Goal: Task Accomplishment & Management: Manage account settings

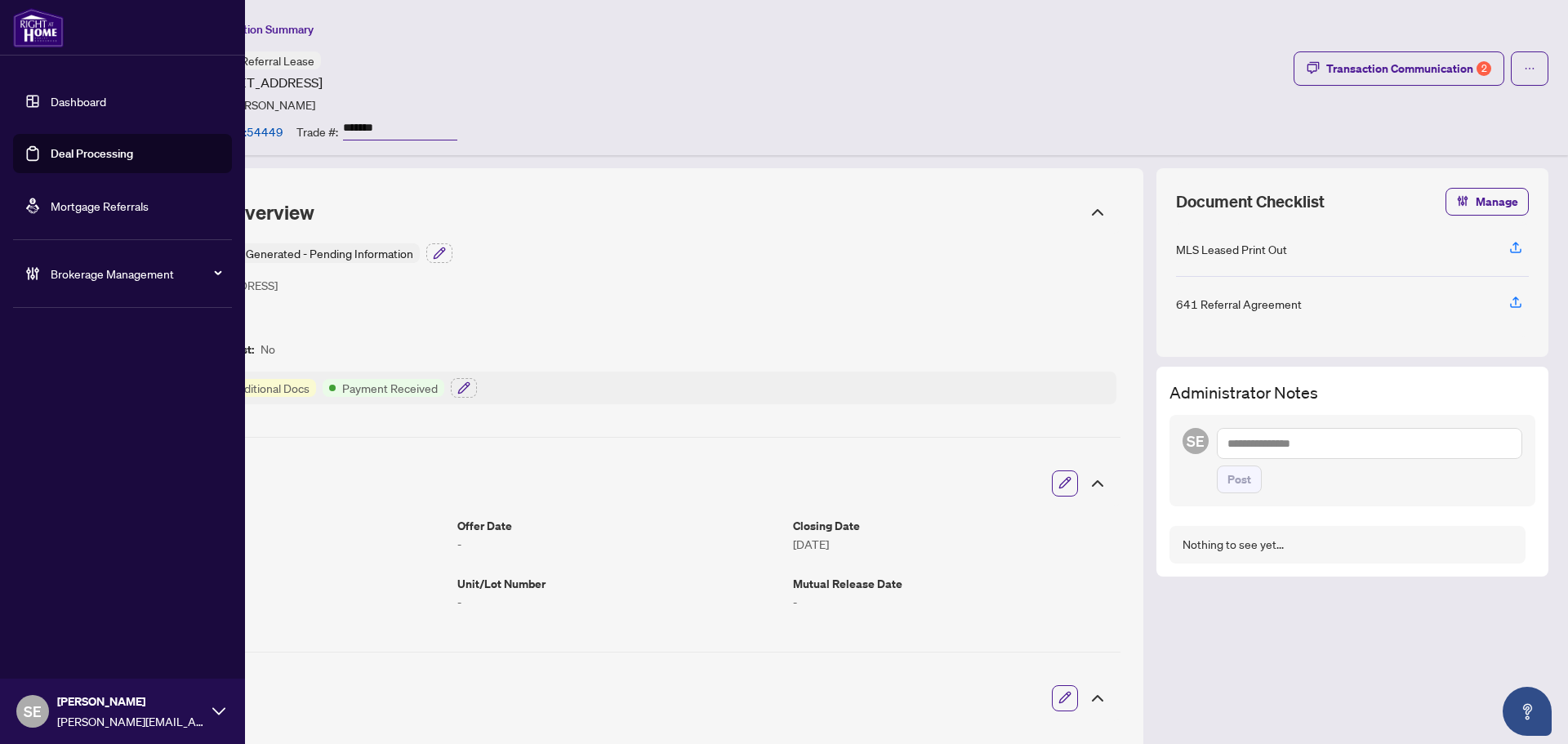
scroll to position [947, 0]
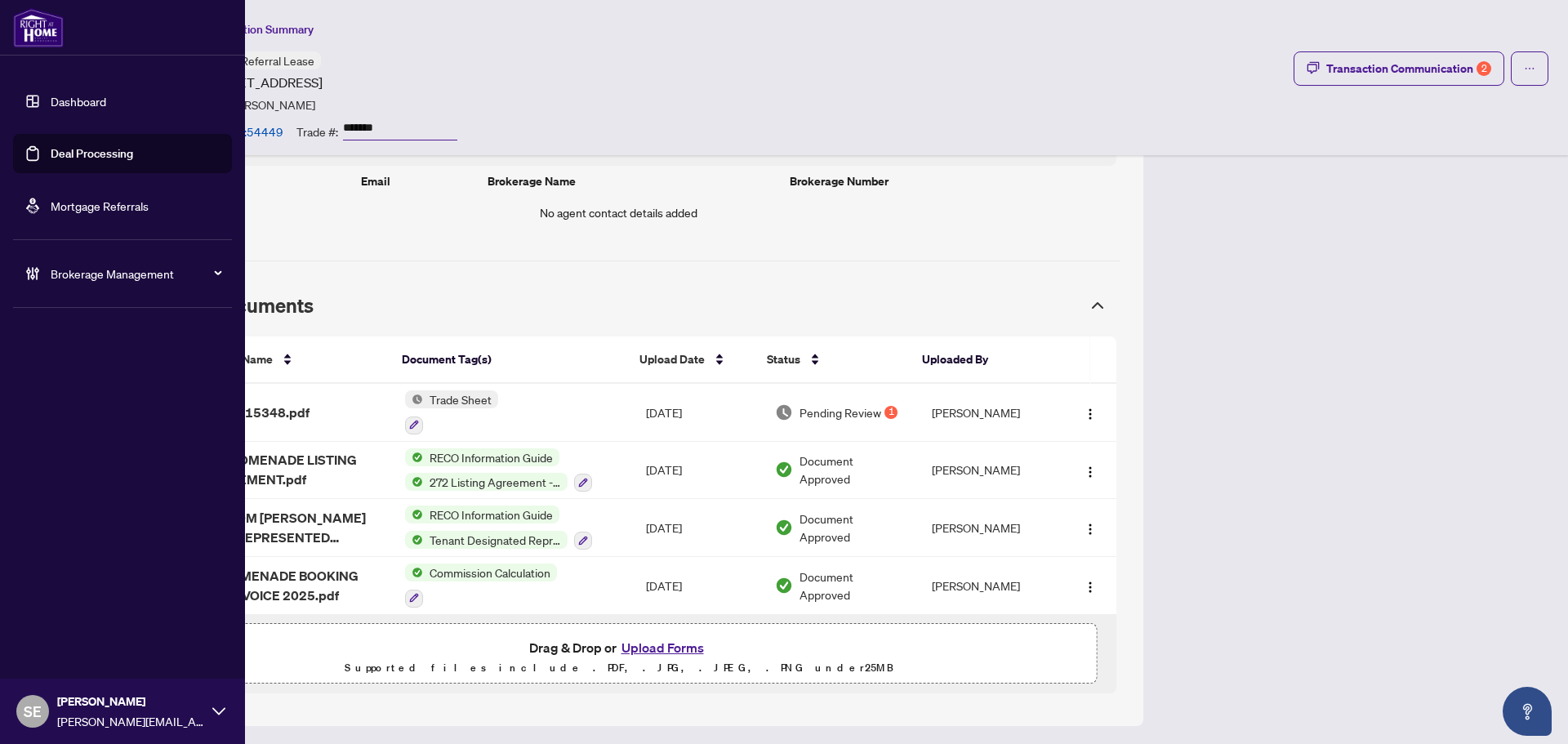
click at [51, 150] on link "Deal Processing" at bounding box center [92, 153] width 83 height 14
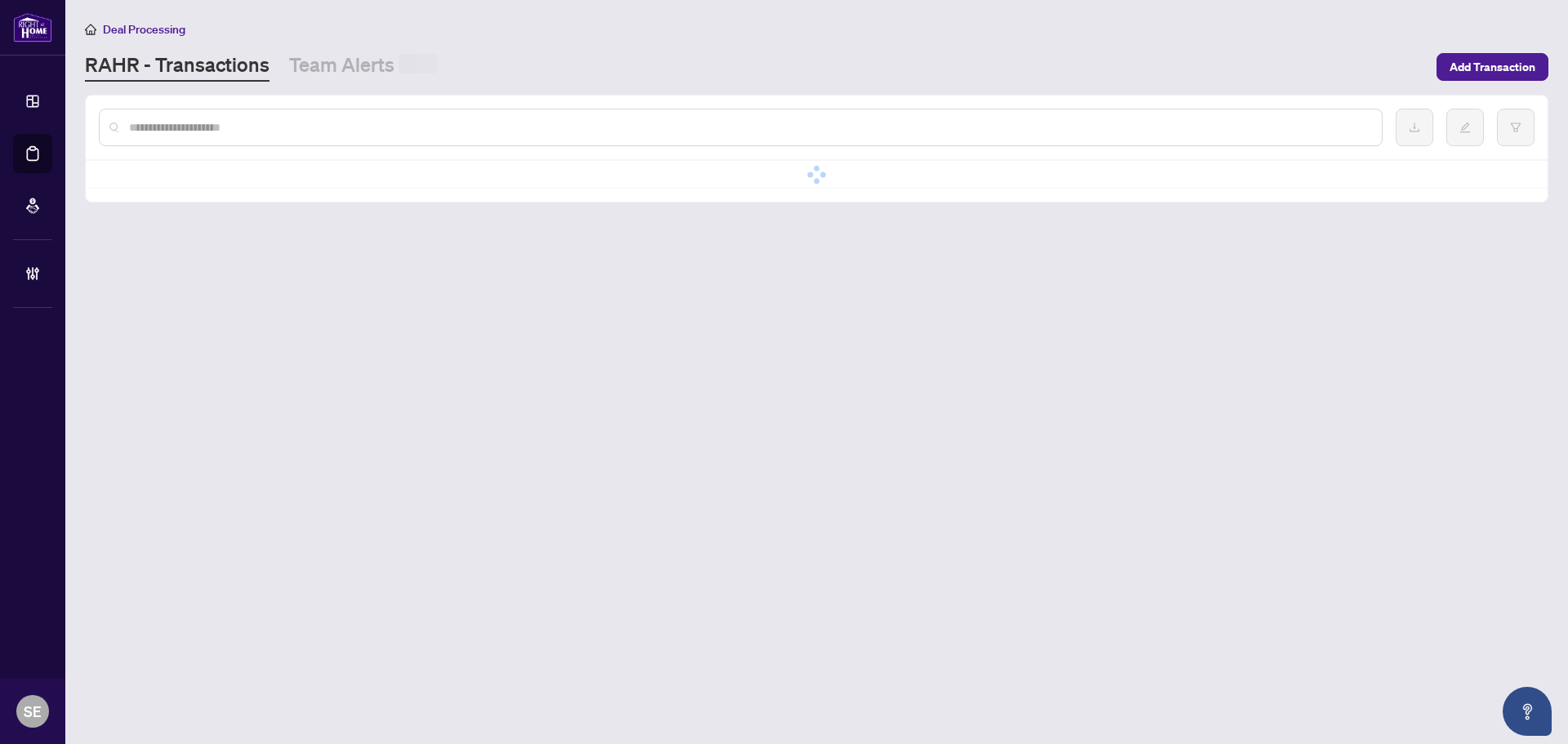
click at [368, 125] on input "text" at bounding box center [748, 127] width 1239 height 18
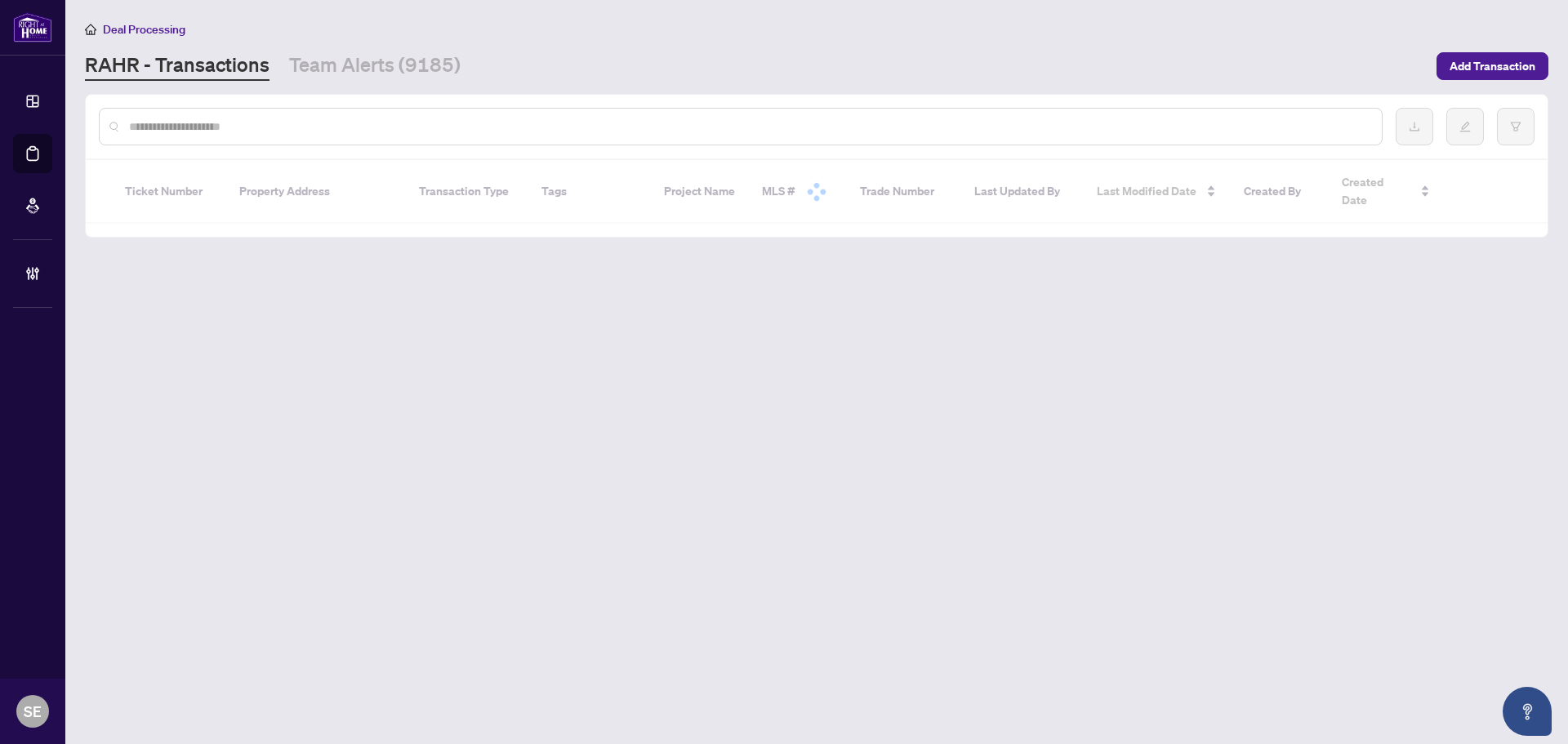
paste input "*******"
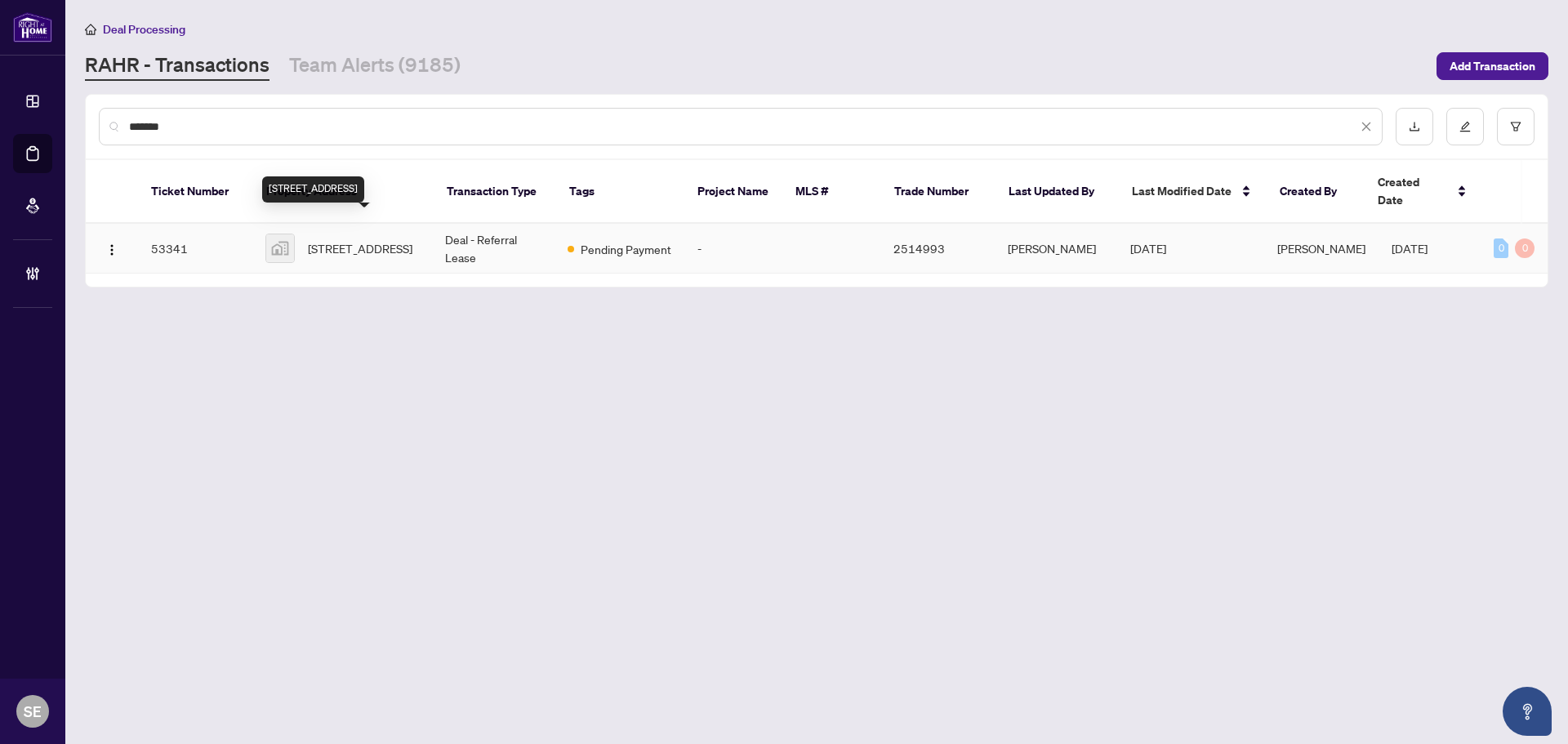
type input "*******"
click at [355, 239] on span "61 Nantuckett Road, Crystal Beach, ON, Canada" at bounding box center [359, 248] width 105 height 18
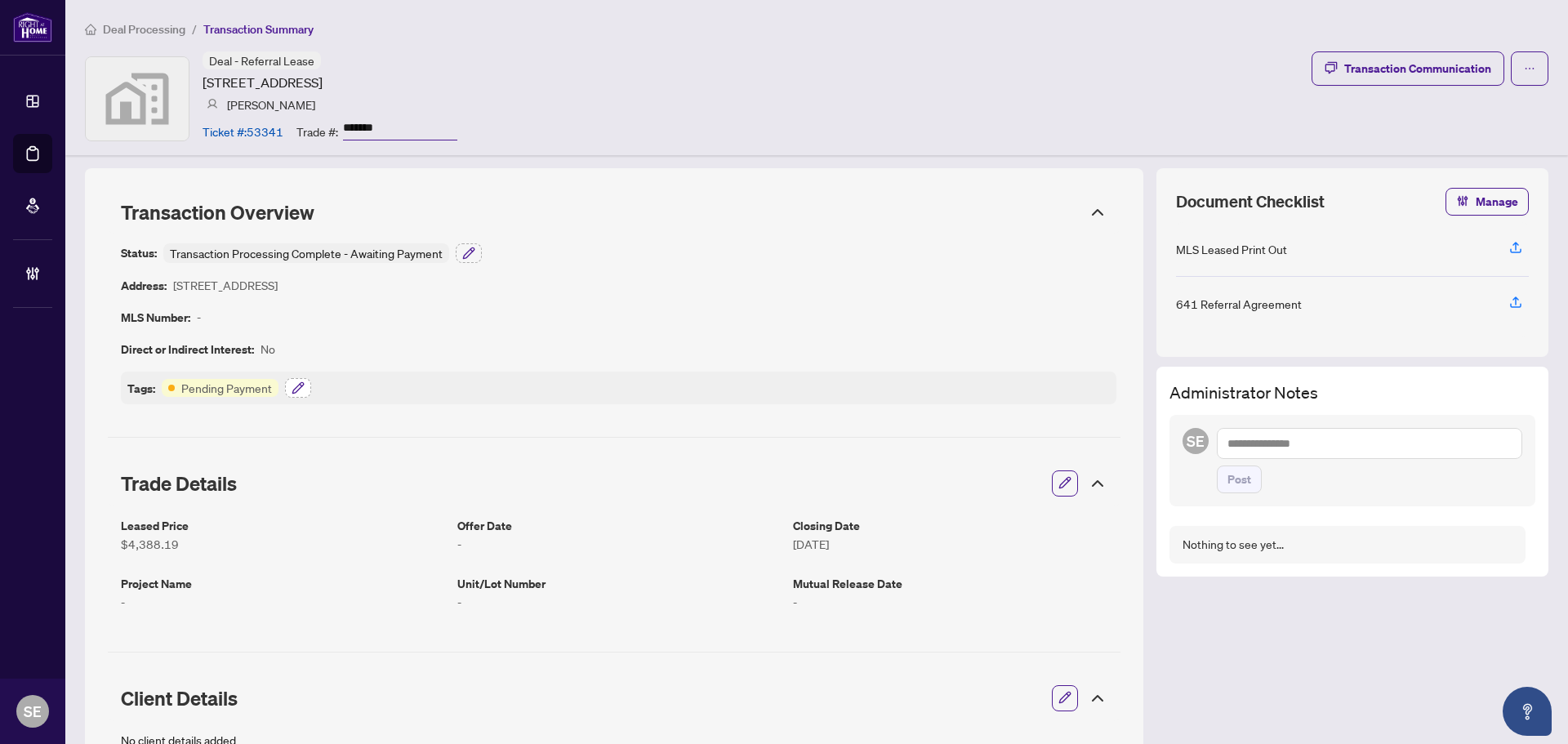
click at [293, 383] on button "button" at bounding box center [298, 388] width 26 height 19
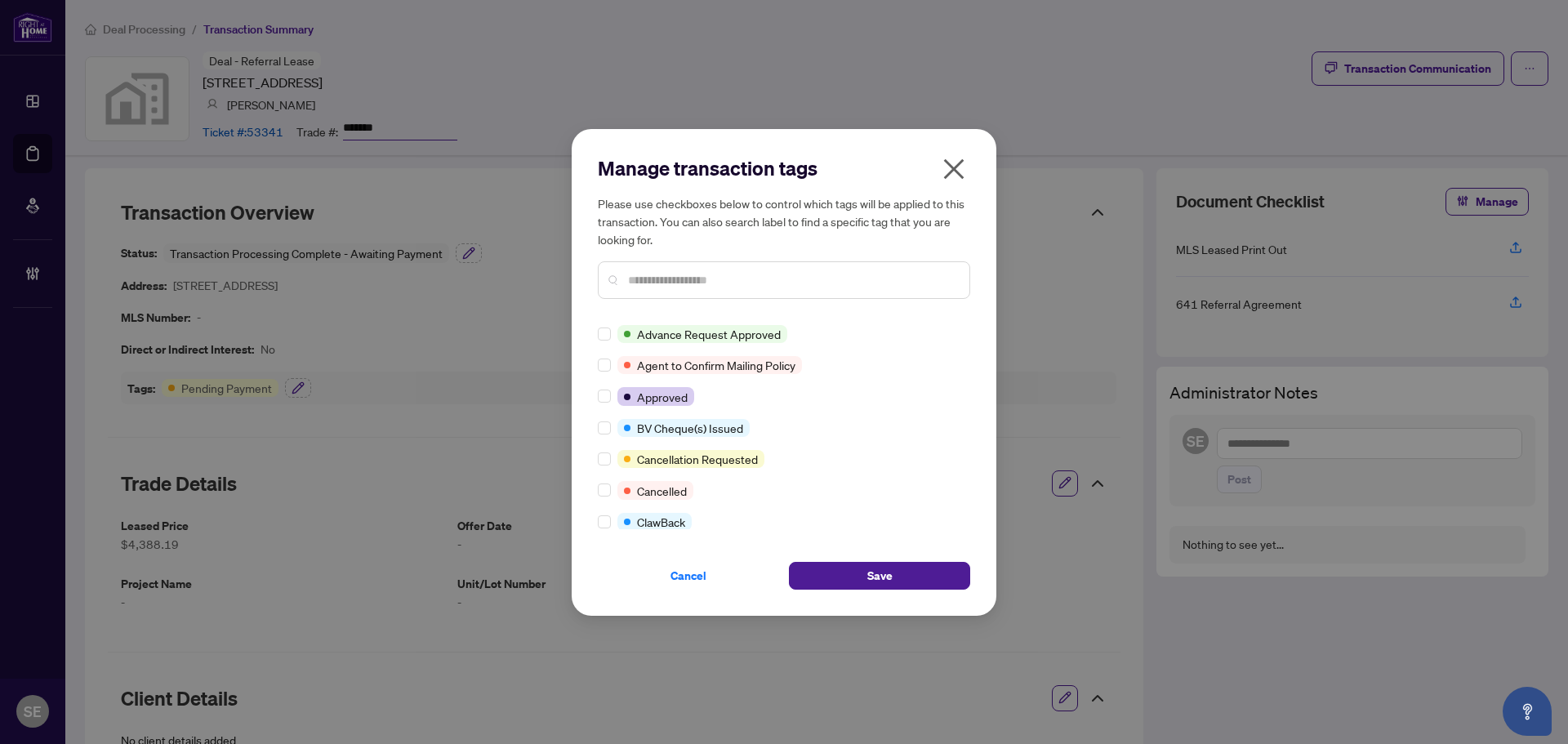
click at [662, 287] on input "text" at bounding box center [793, 280] width 329 height 18
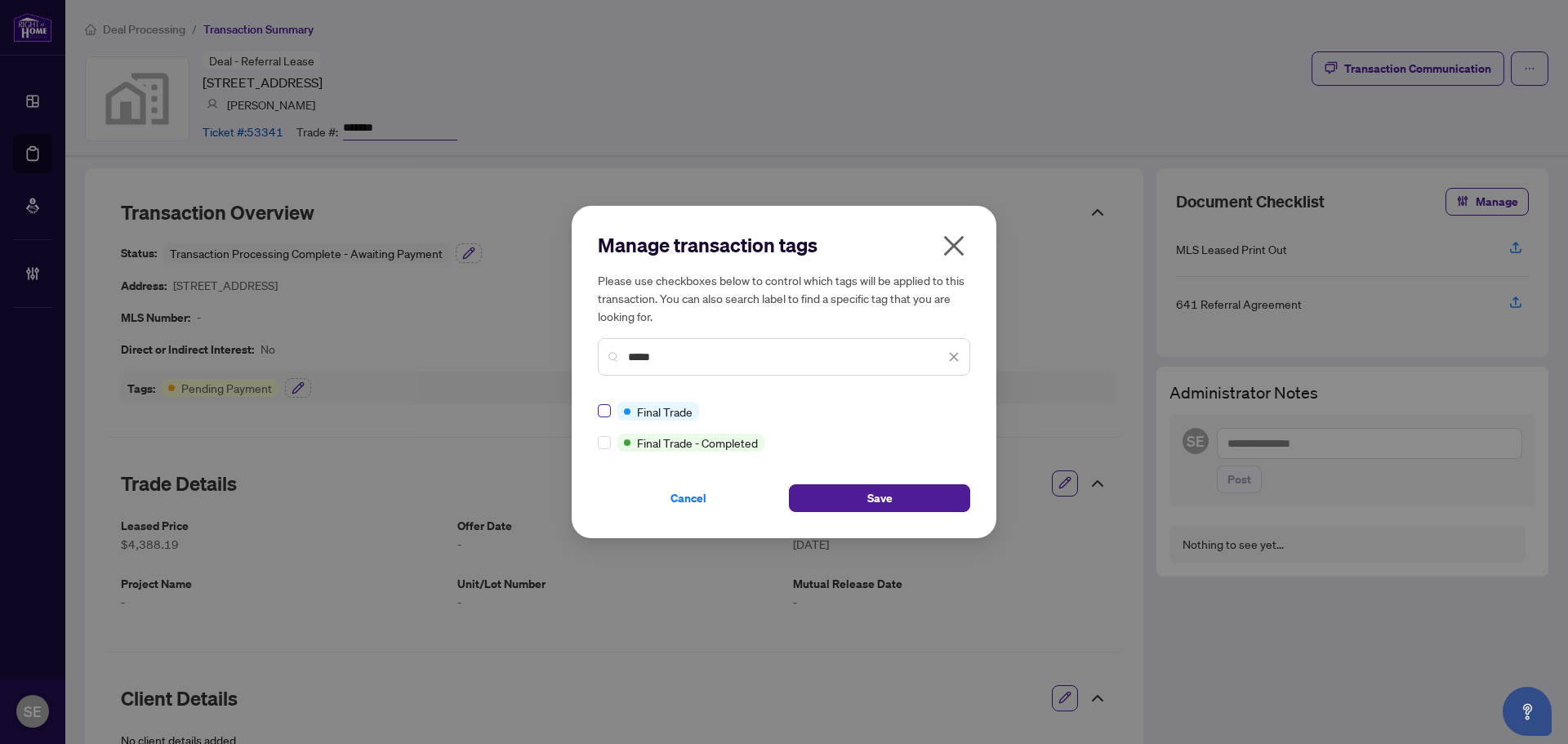
type input "*****"
click at [602, 404] on label at bounding box center [604, 410] width 13 height 18
click at [888, 499] on span "Save" at bounding box center [880, 498] width 25 height 26
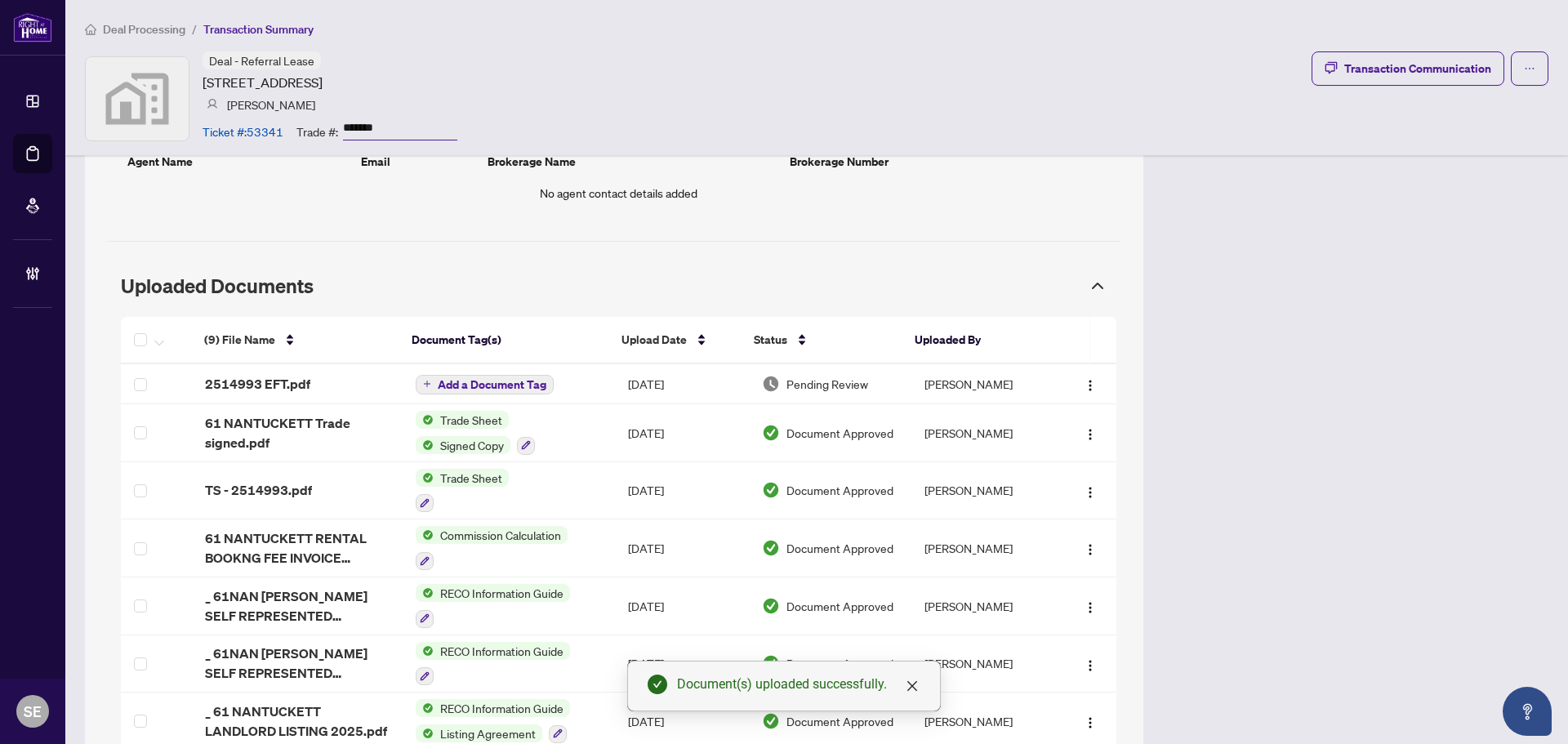
scroll to position [765, 0]
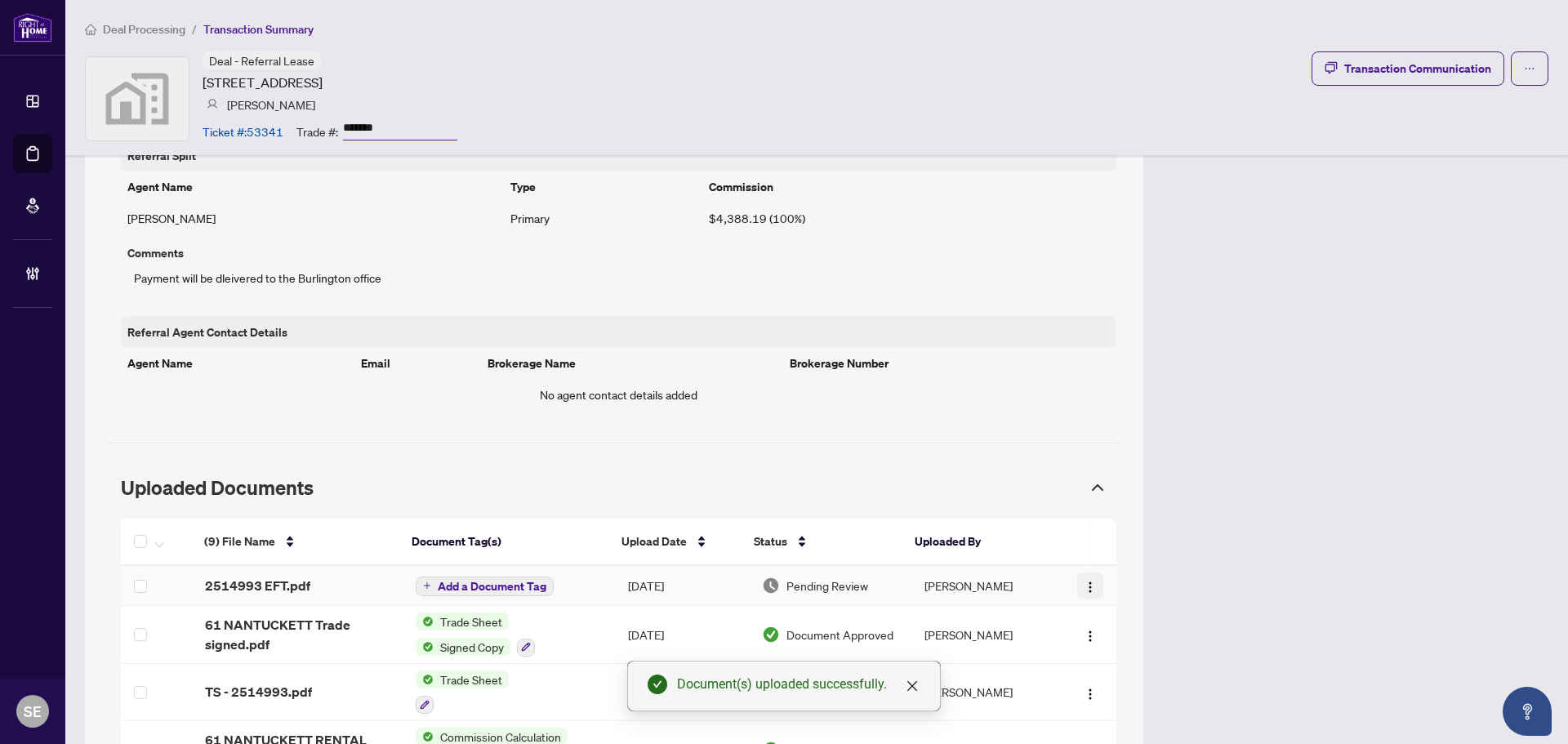
click at [1084, 588] on img "button" at bounding box center [1090, 587] width 13 height 13
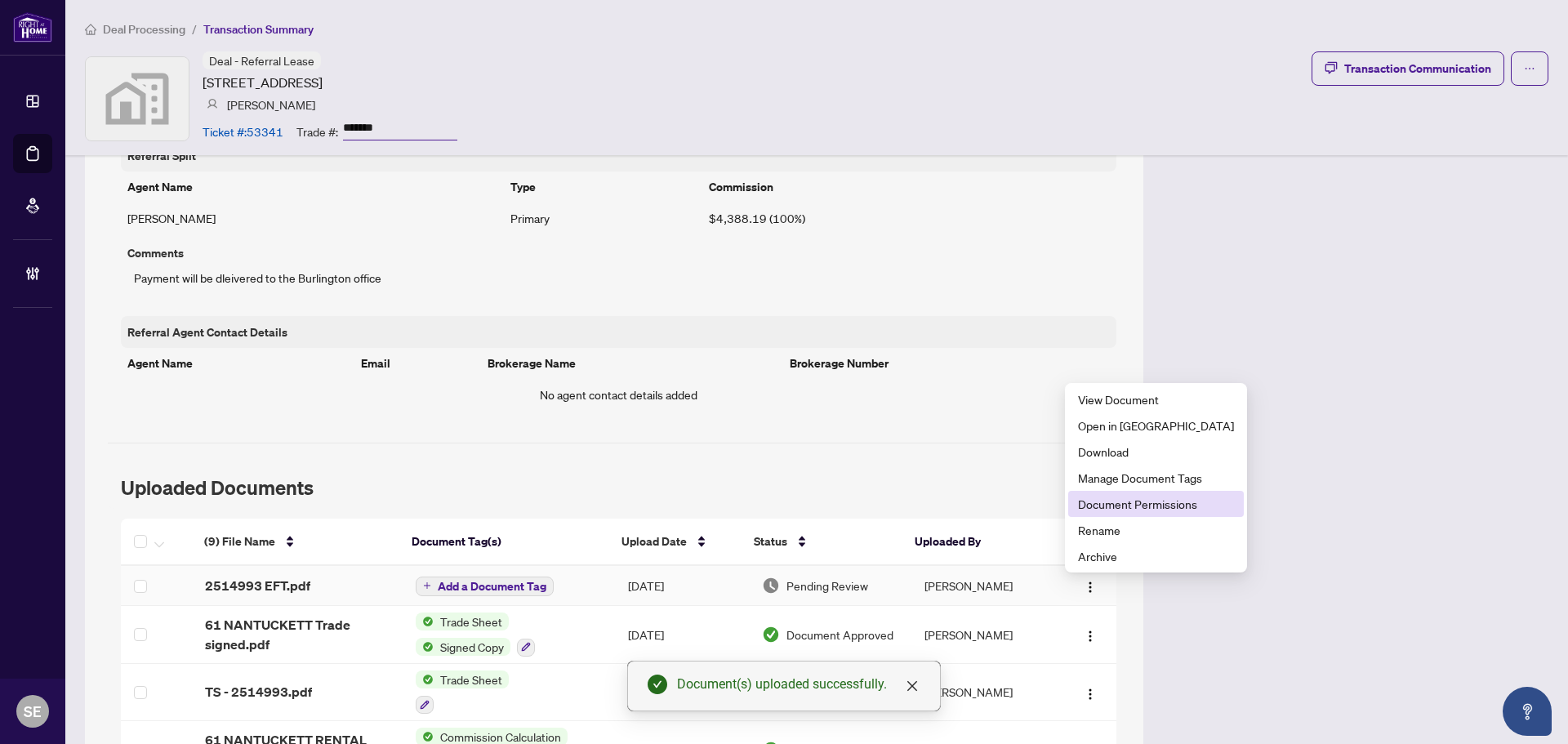
click at [1144, 502] on span "Document Permissions" at bounding box center [1156, 504] width 156 height 18
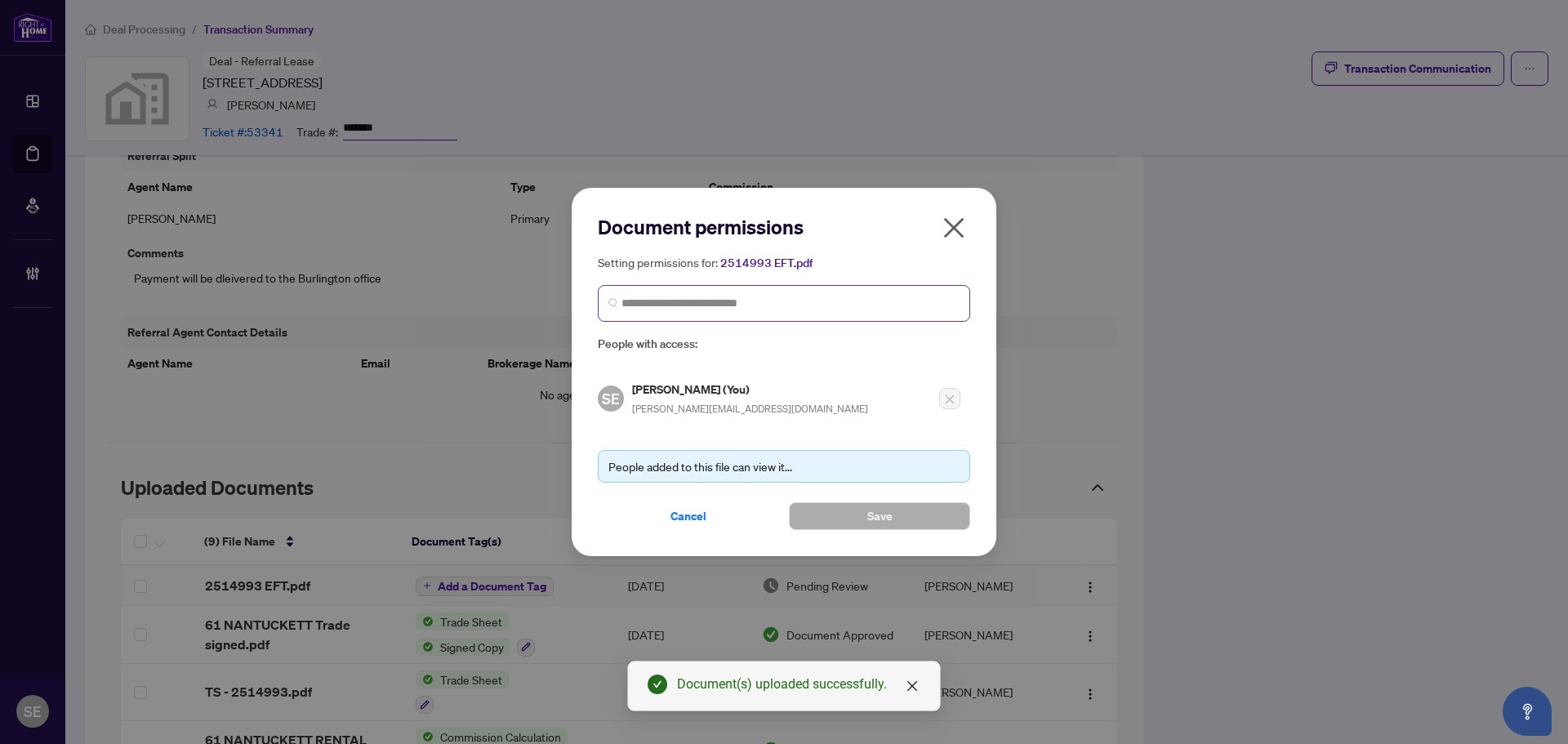
click at [672, 313] on span at bounding box center [784, 304] width 373 height 37
type input "****"
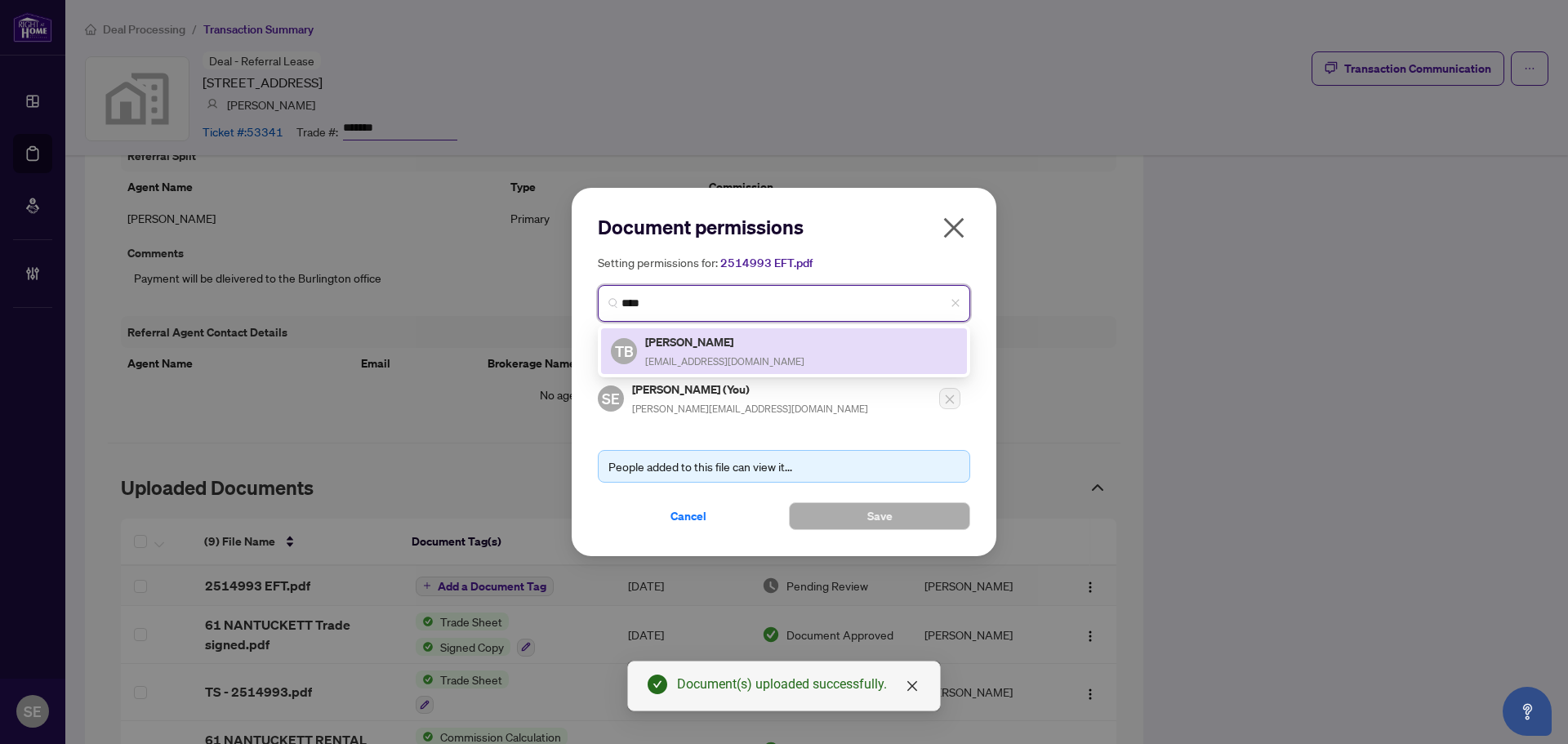
click at [744, 341] on h5 "Ted Banfalvi" at bounding box center [725, 342] width 159 height 19
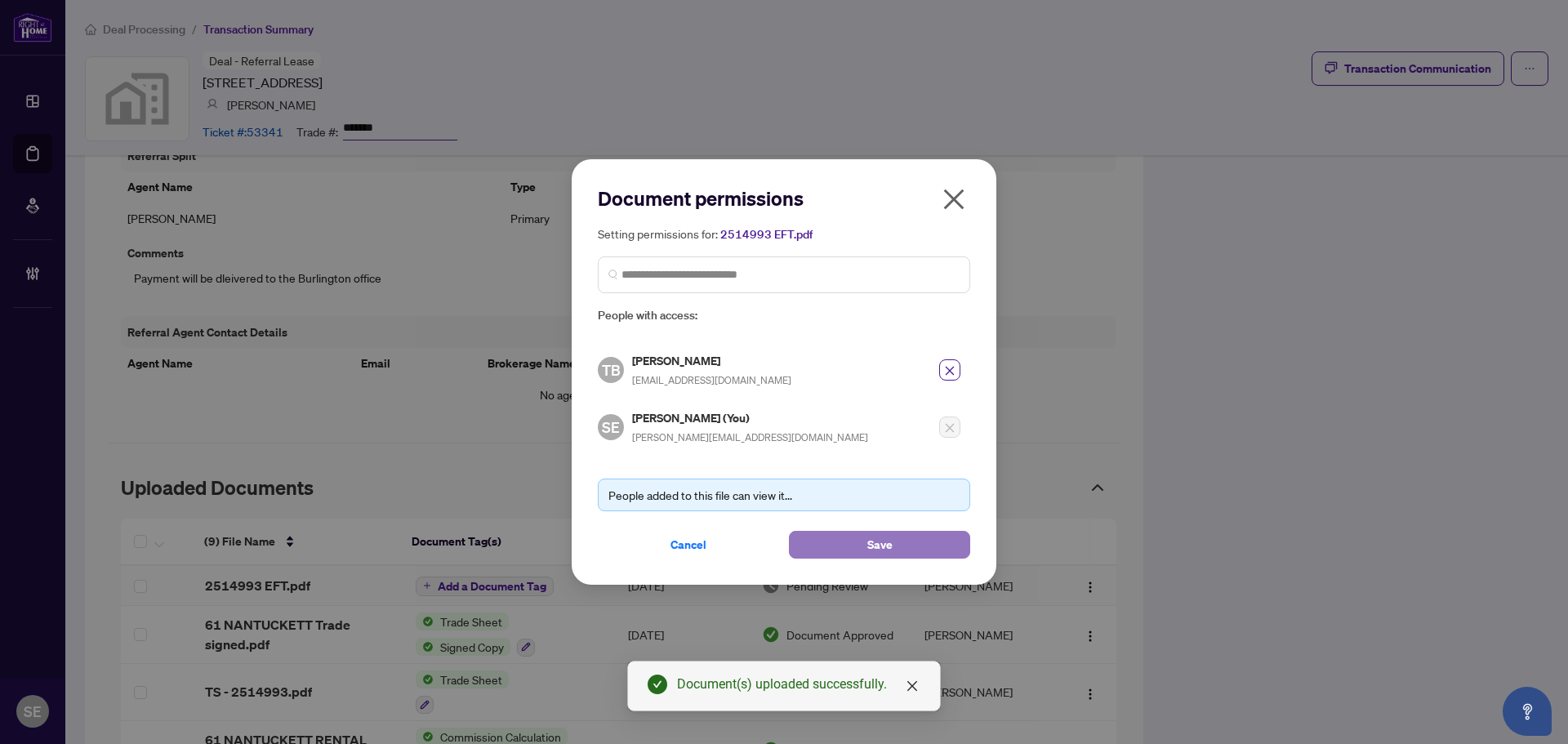
click at [856, 553] on button "Save" at bounding box center [879, 545] width 182 height 28
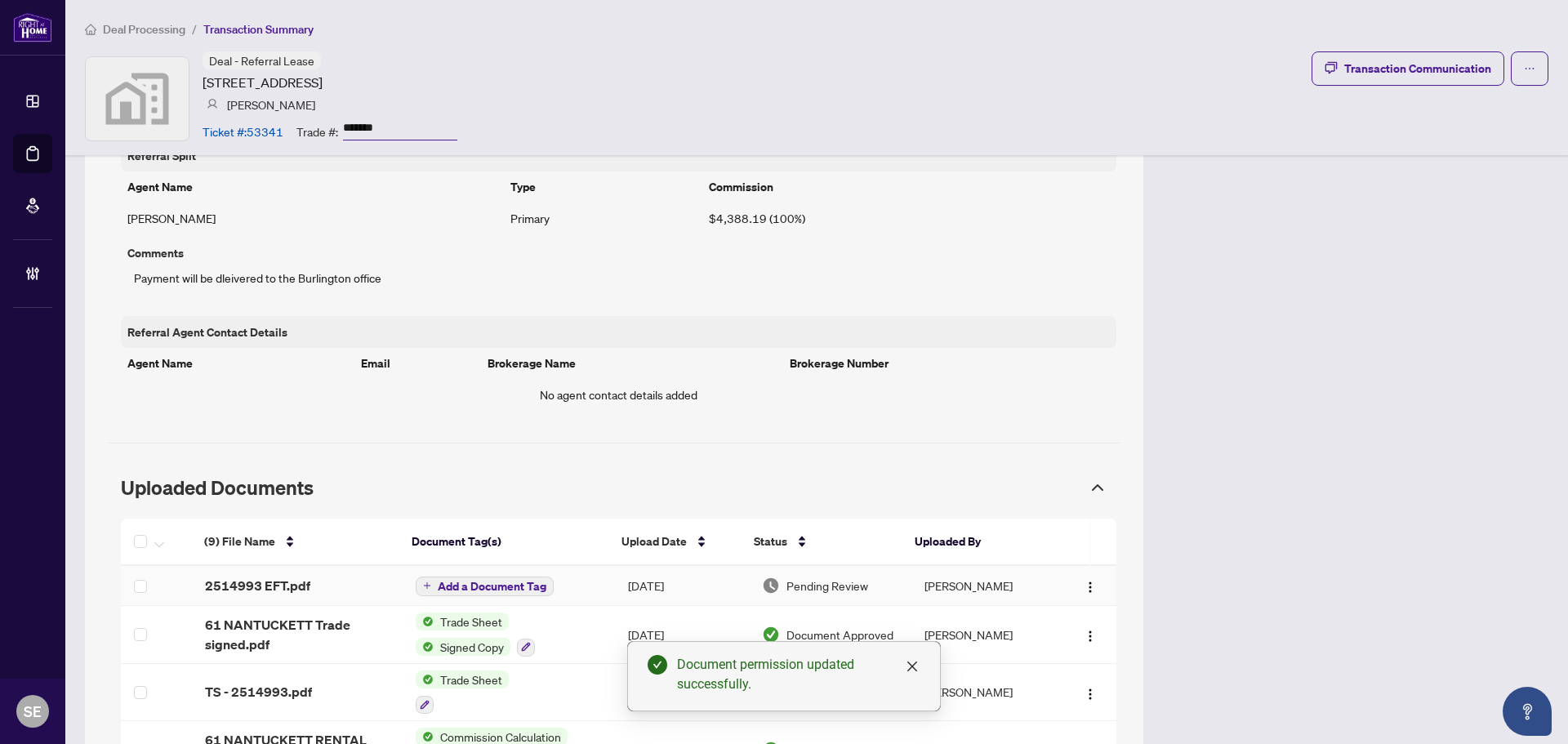
click at [679, 583] on td "[DATE]" at bounding box center [681, 586] width 134 height 40
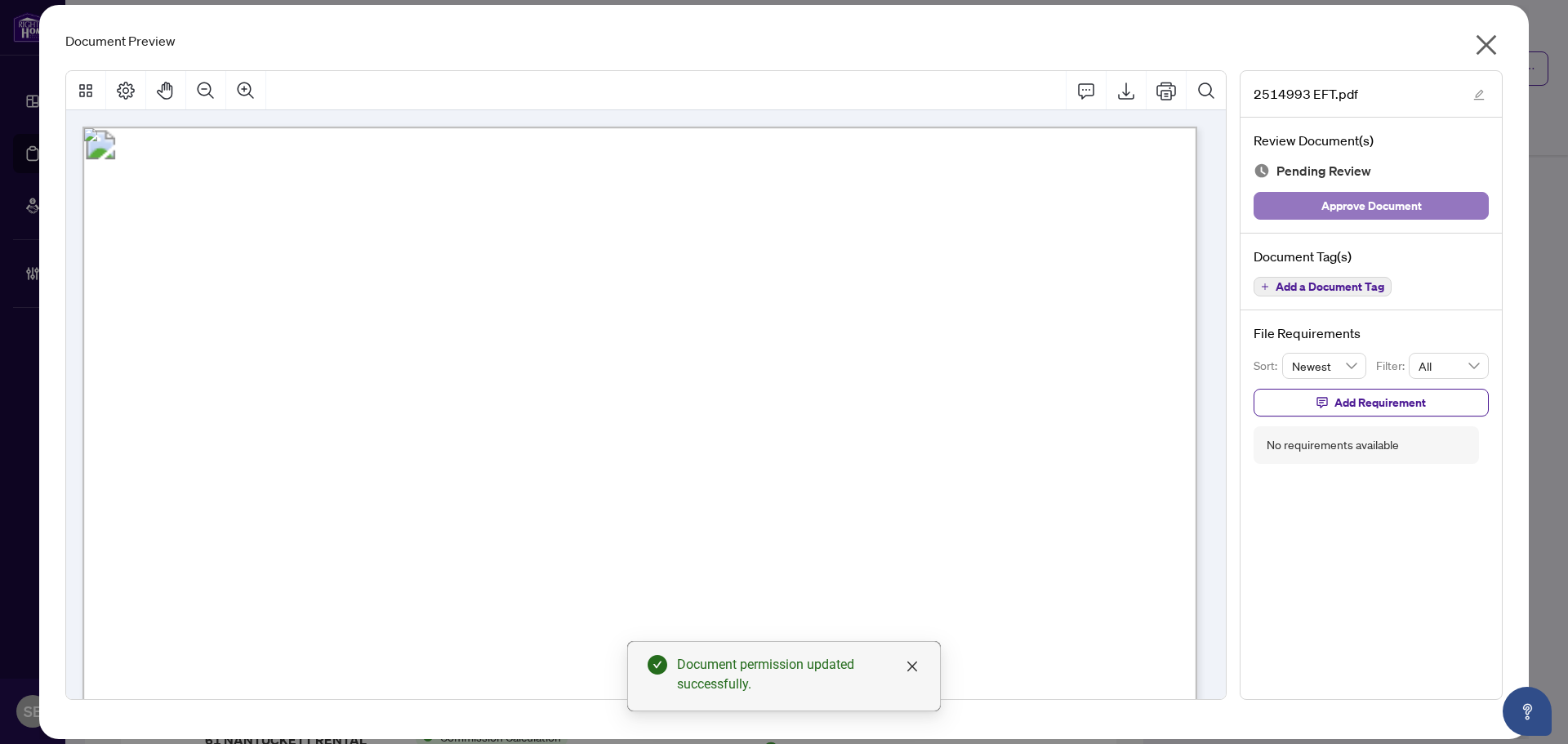
click at [1443, 199] on button "Approve Document" at bounding box center [1371, 206] width 235 height 28
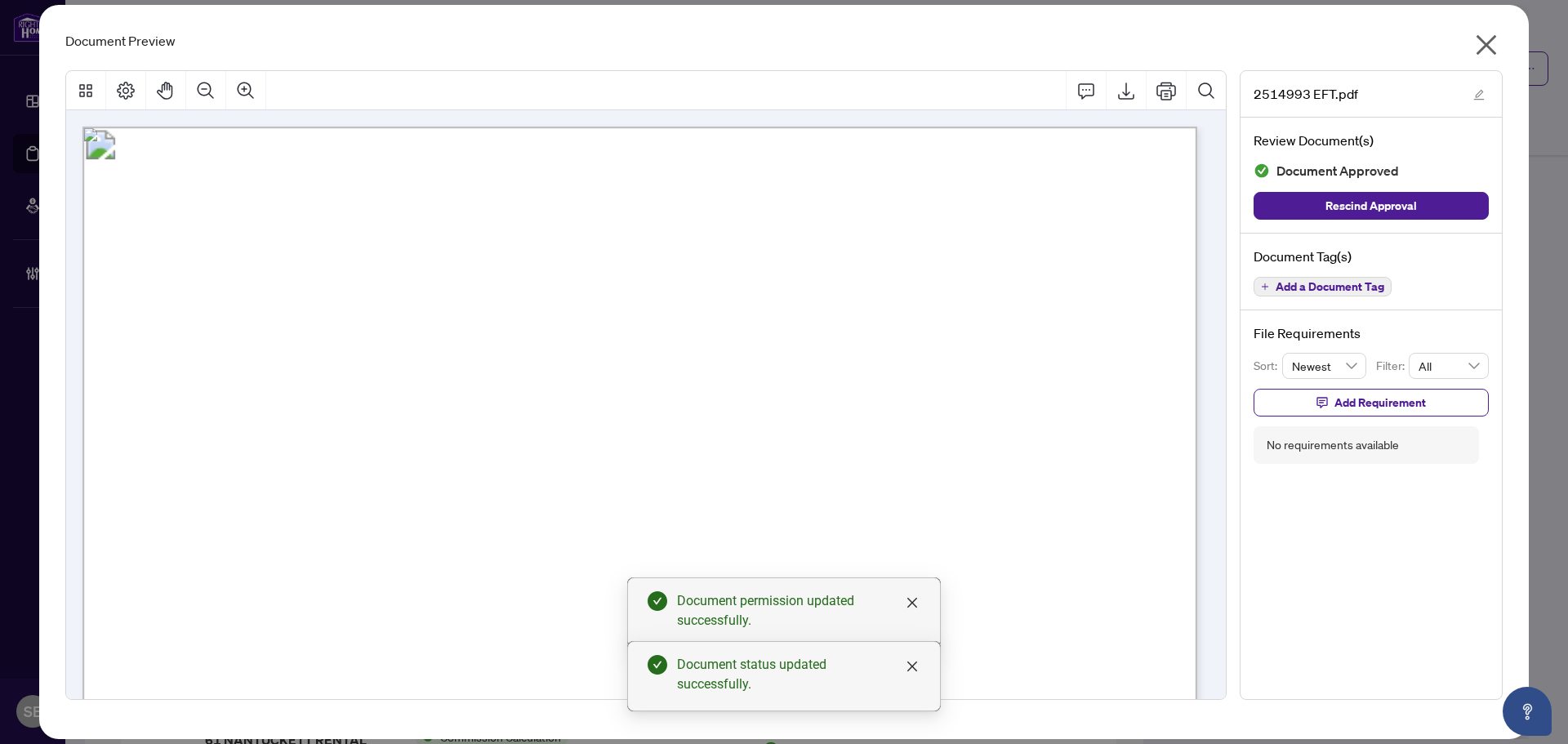
click at [1494, 46] on icon "close" at bounding box center [1486, 44] width 26 height 26
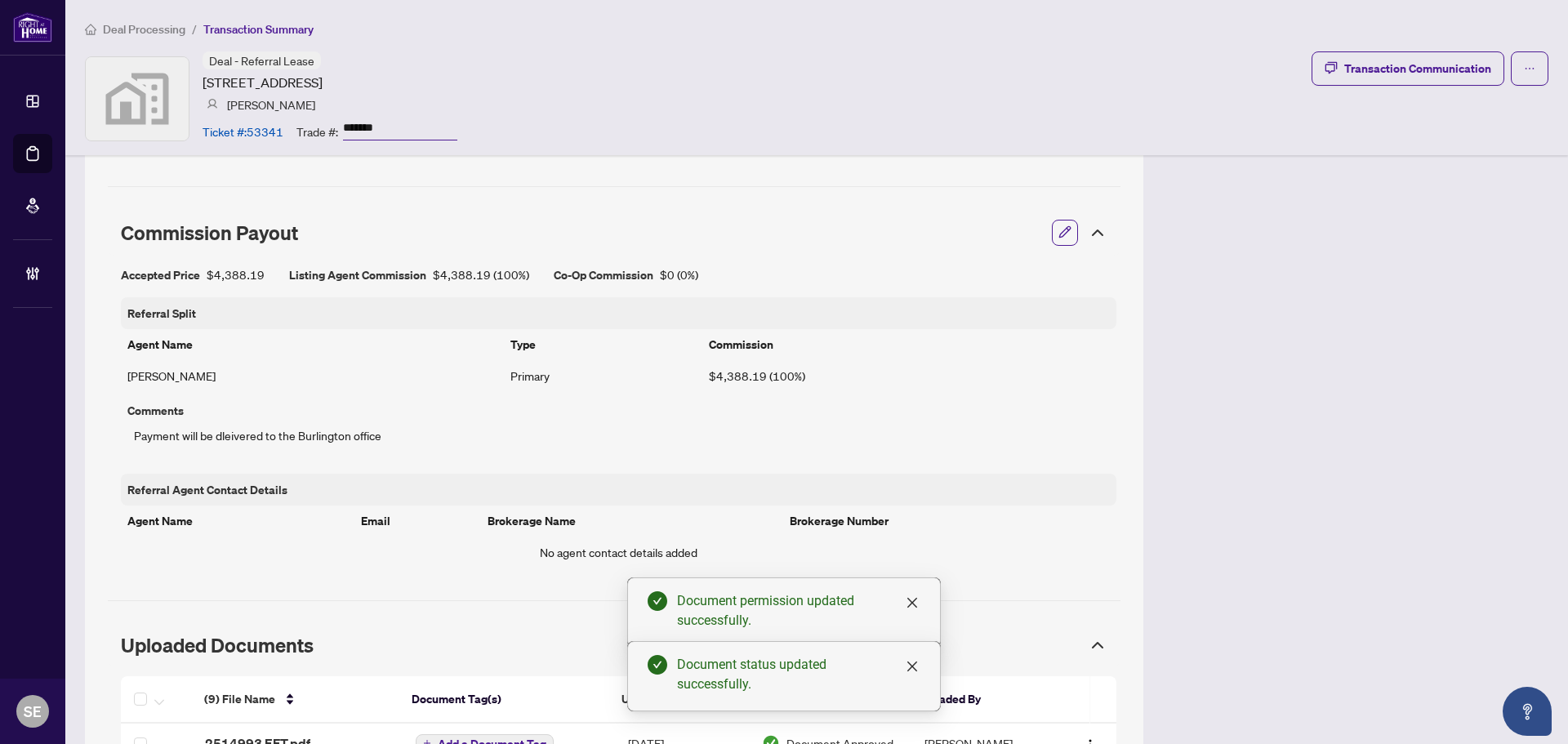
scroll to position [357, 0]
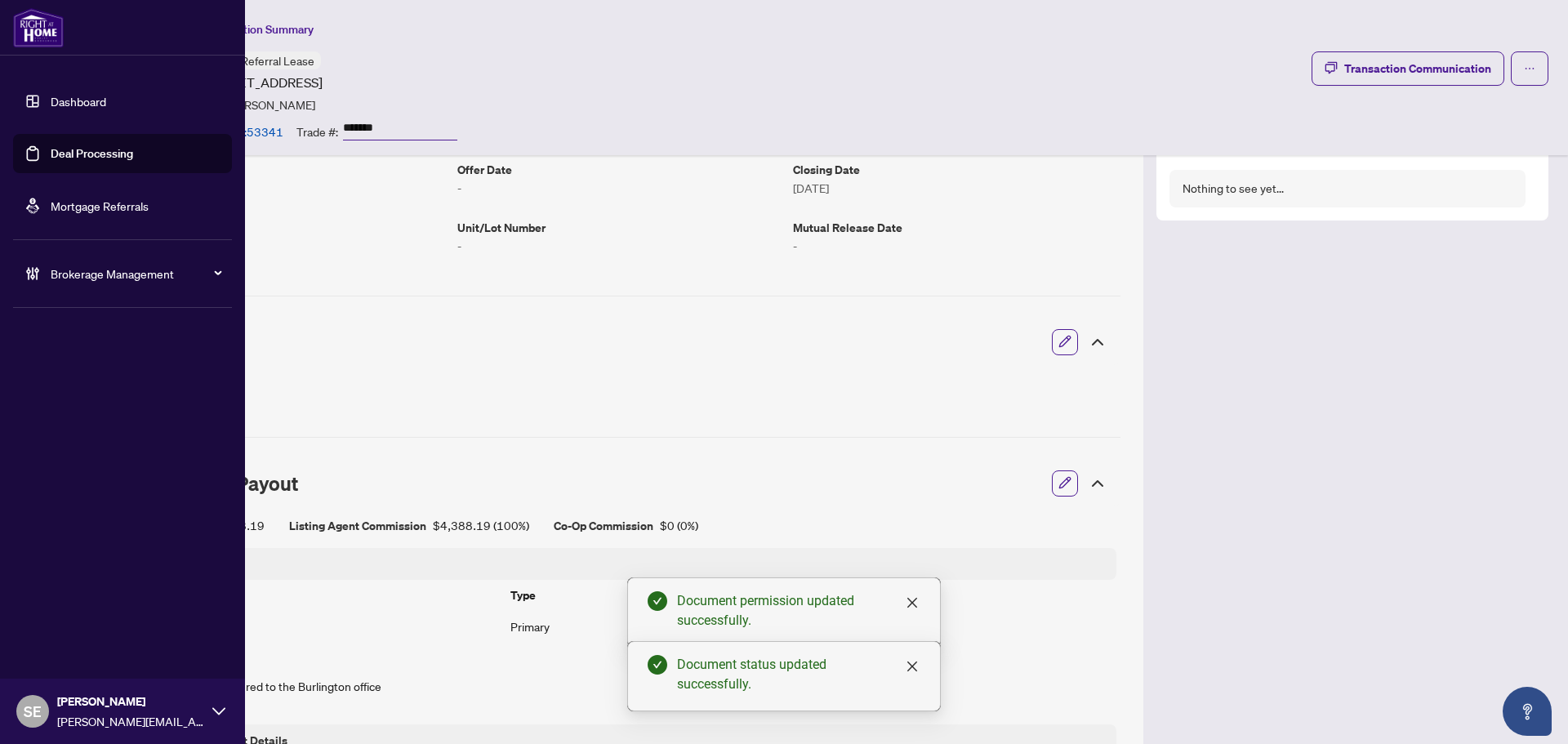
click at [51, 146] on link "Deal Processing" at bounding box center [92, 153] width 83 height 14
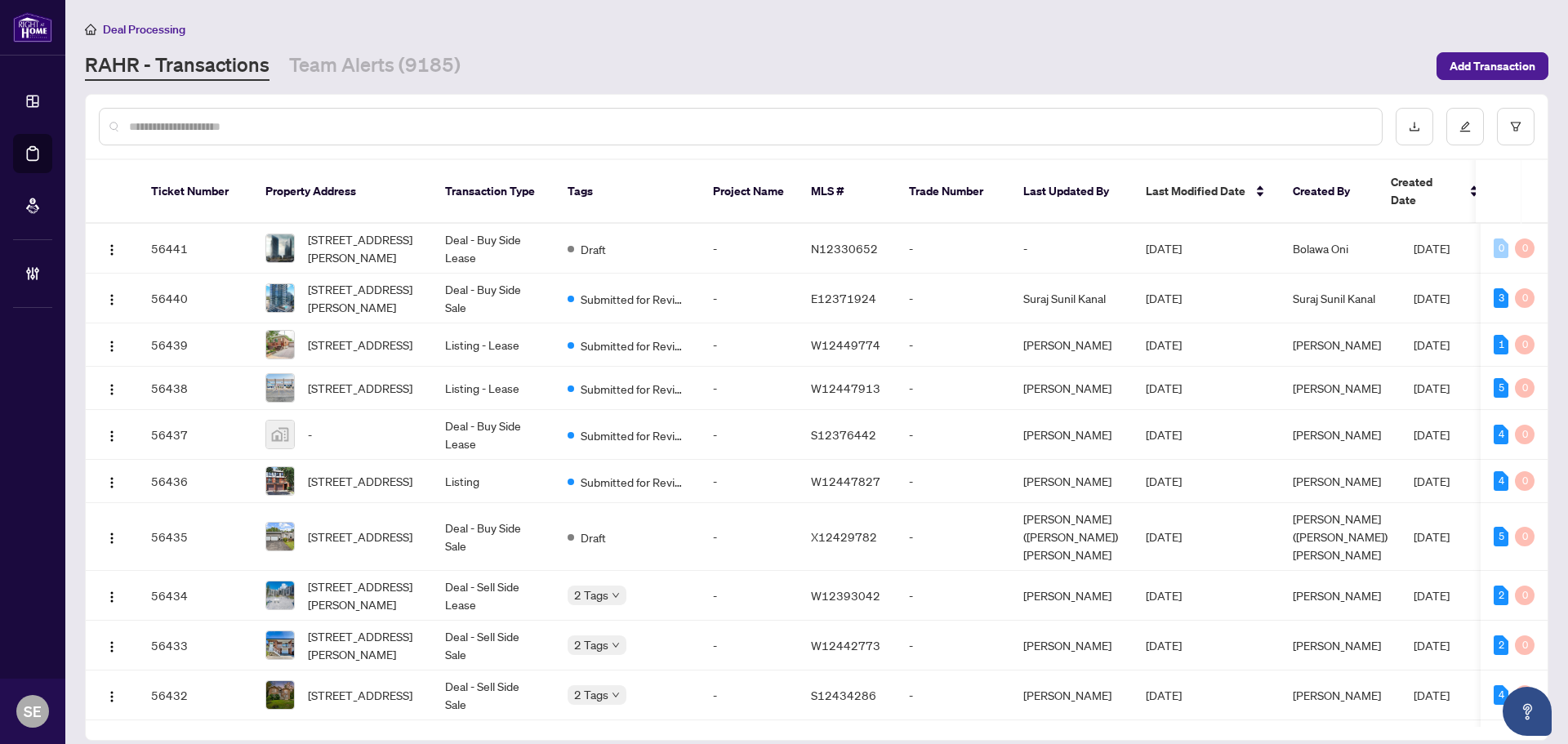
click at [324, 112] on div at bounding box center [741, 126] width 1284 height 37
click at [349, 126] on input "text" at bounding box center [748, 126] width 1239 height 18
paste input "*******"
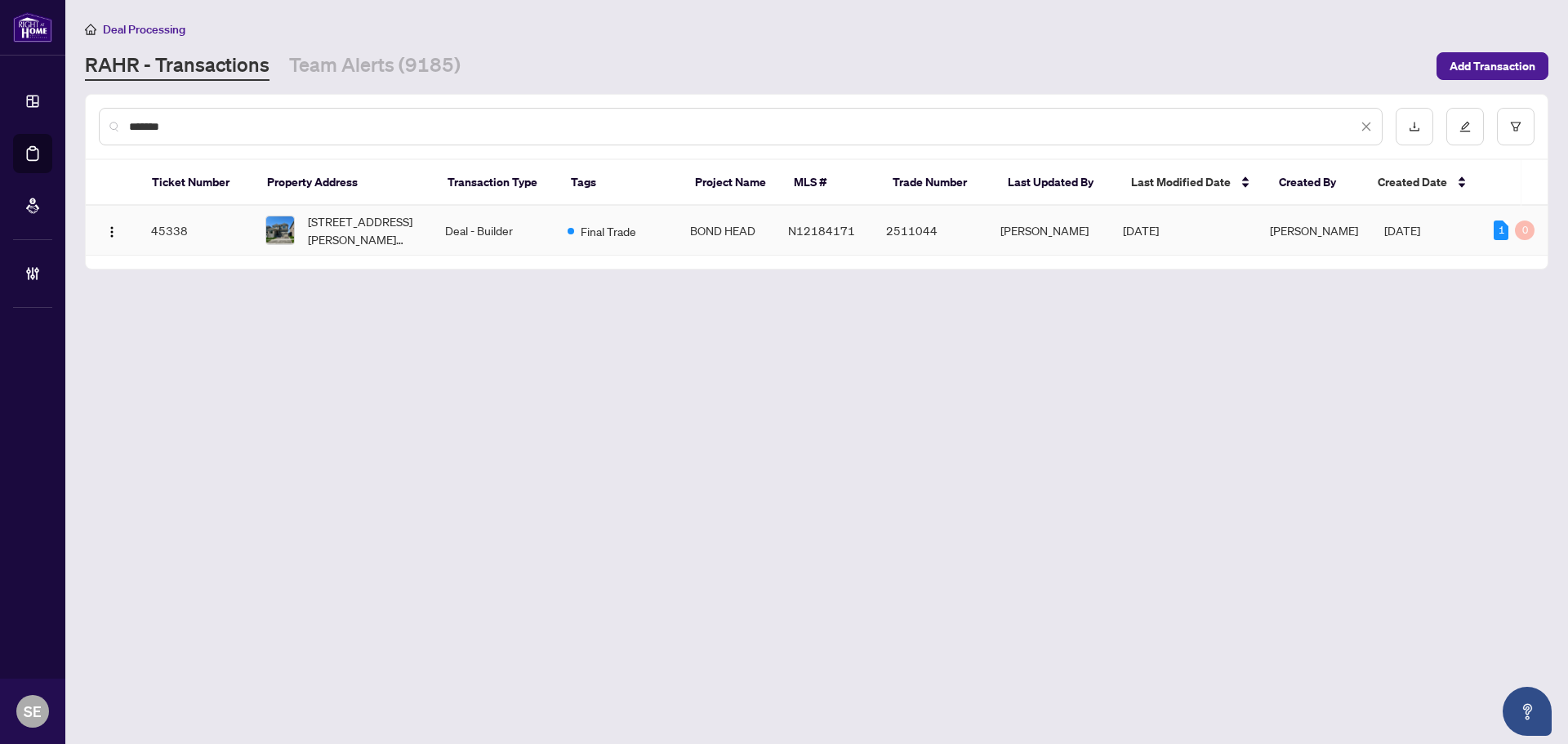
click at [439, 220] on td "Deal - Builder" at bounding box center [494, 231] width 123 height 50
drag, startPoint x: 120, startPoint y: 120, endPoint x: -93, endPoint y: 108, distance: 213.3
click at [0, 108] on html "Dashboard Deal Processing Mortgage Referrals Brokerage Management SE Sarah Emis…" at bounding box center [784, 372] width 1568 height 744
paste input "text"
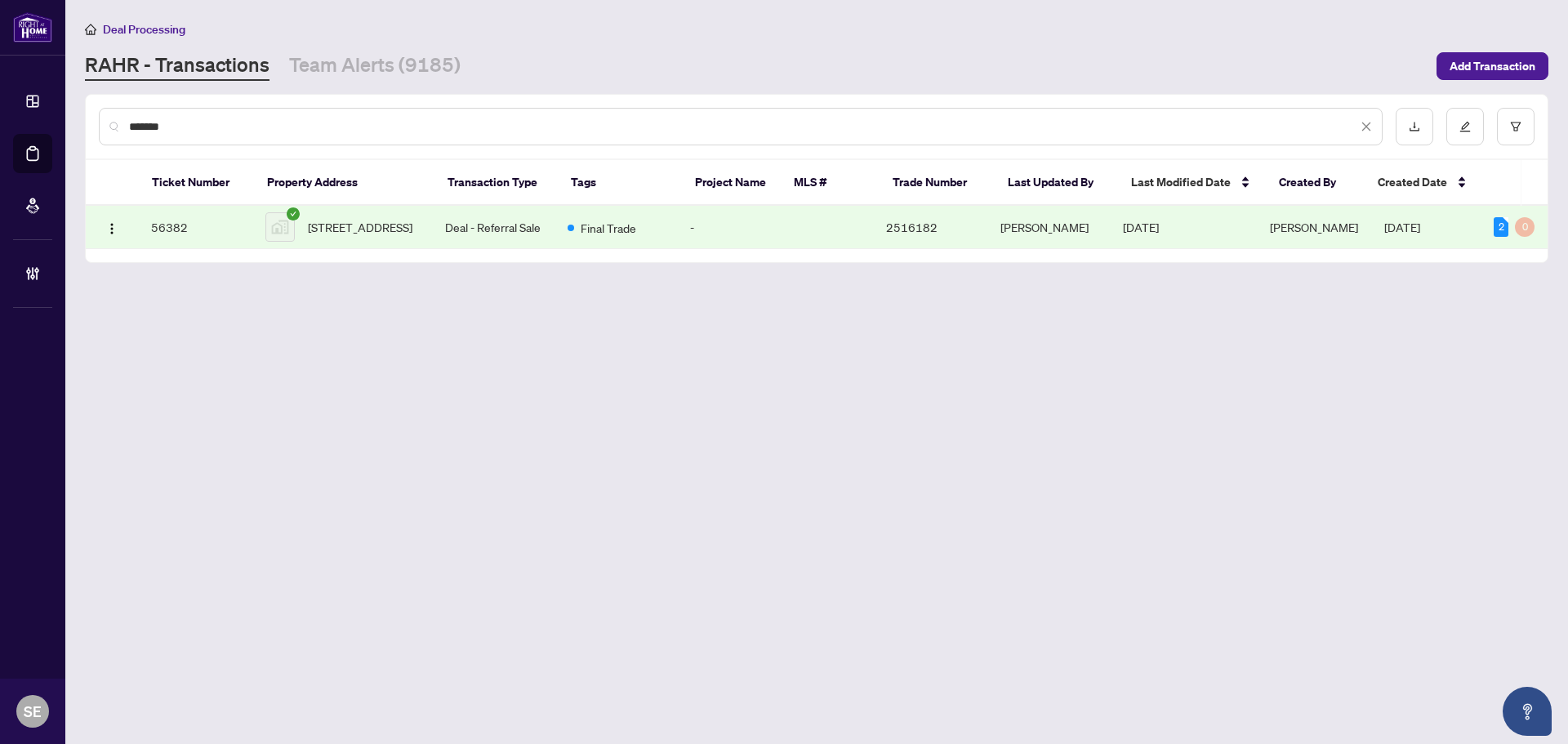
type input "*******"
click at [505, 236] on td "Deal - Referral Sale" at bounding box center [494, 227] width 123 height 43
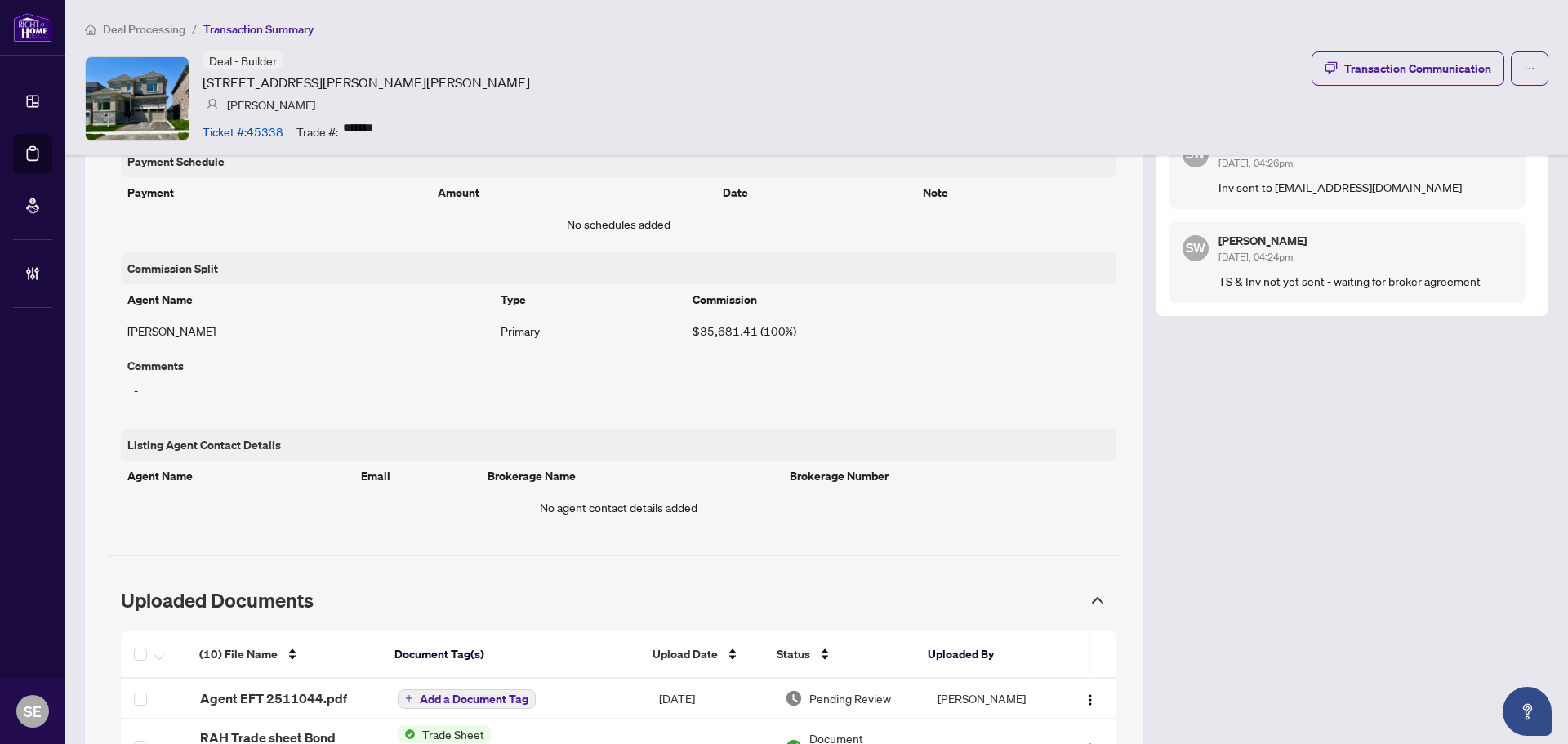
scroll to position [1062, 0]
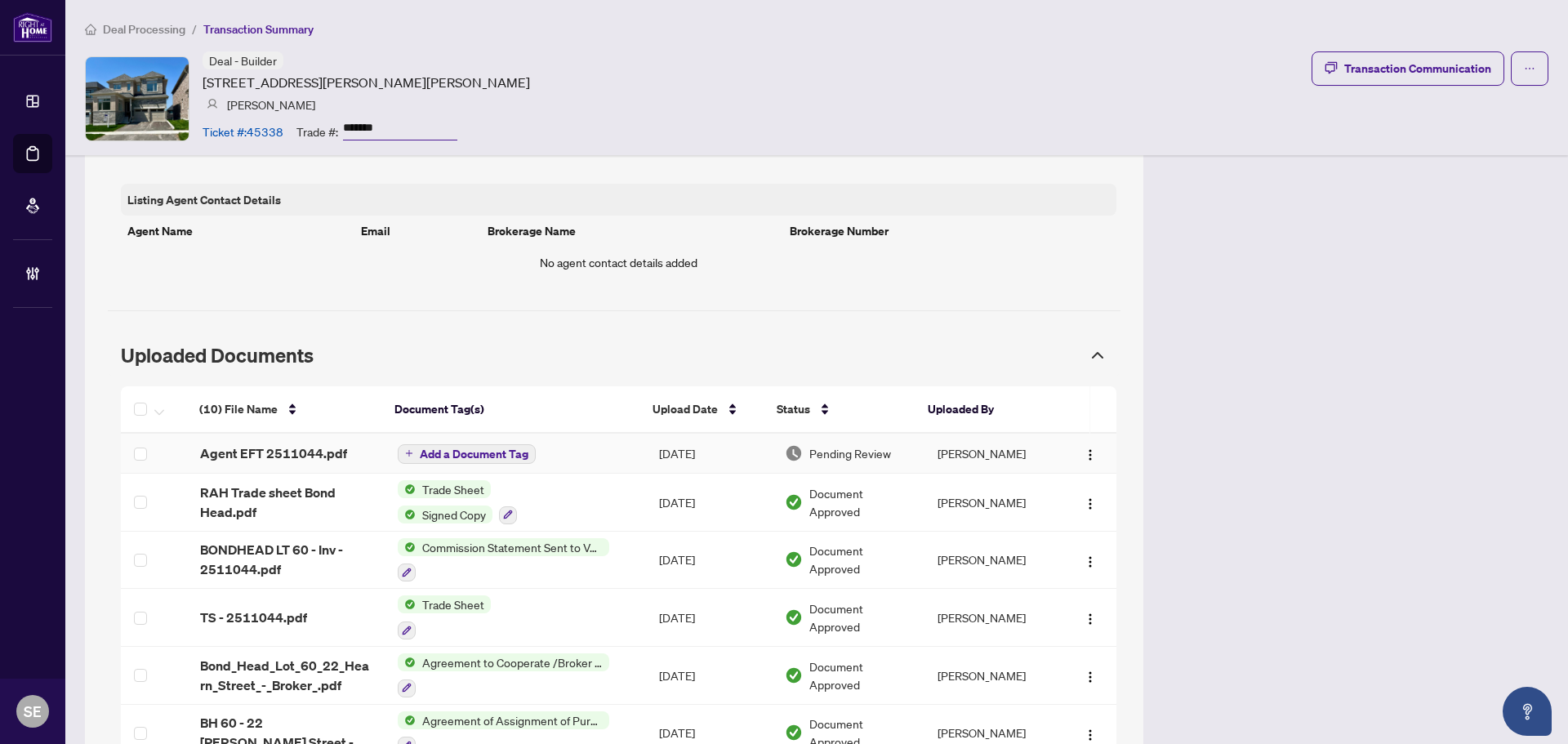
click at [605, 459] on td "Add a Document Tag" at bounding box center [515, 454] width 261 height 40
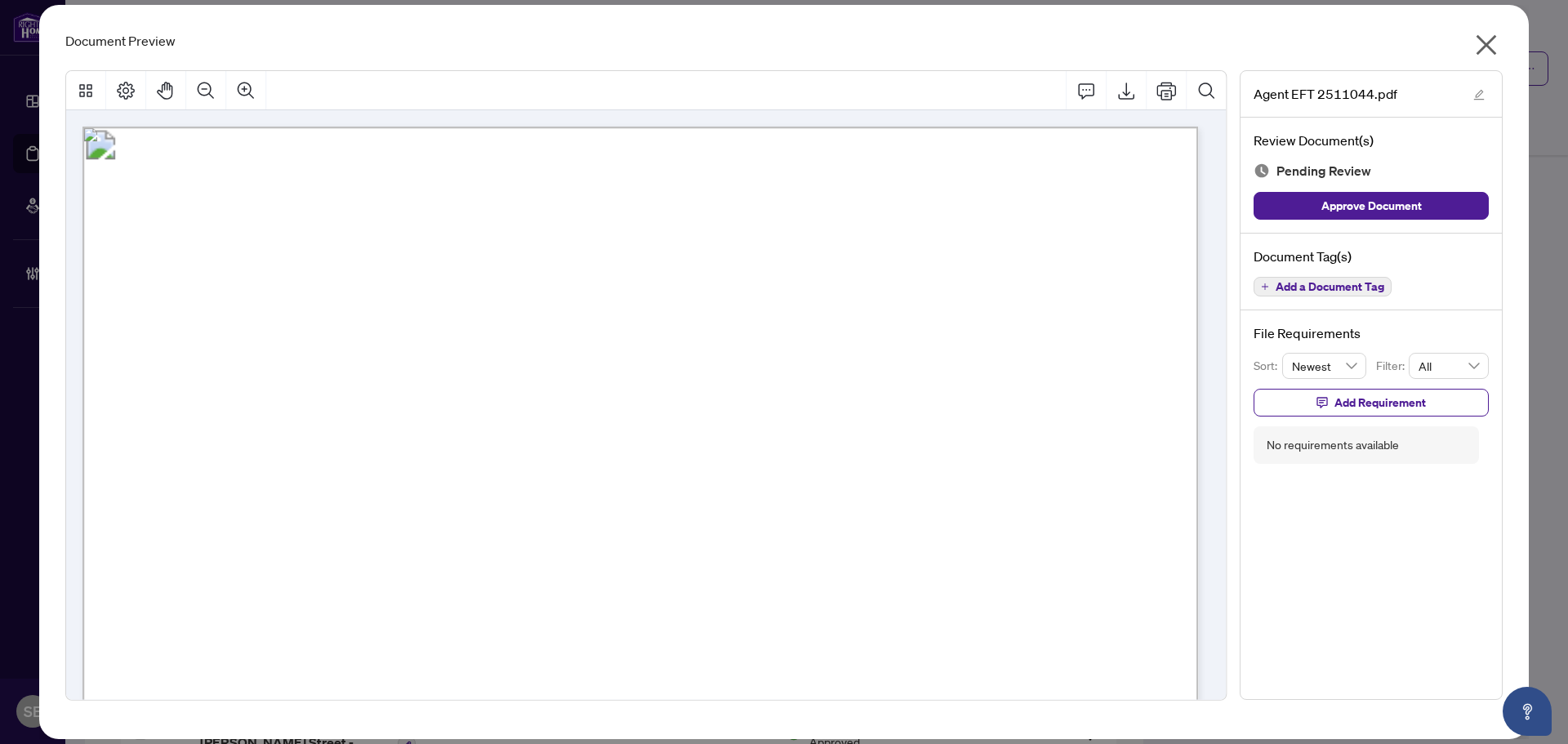
click at [1487, 44] on icon "close" at bounding box center [1486, 45] width 20 height 20
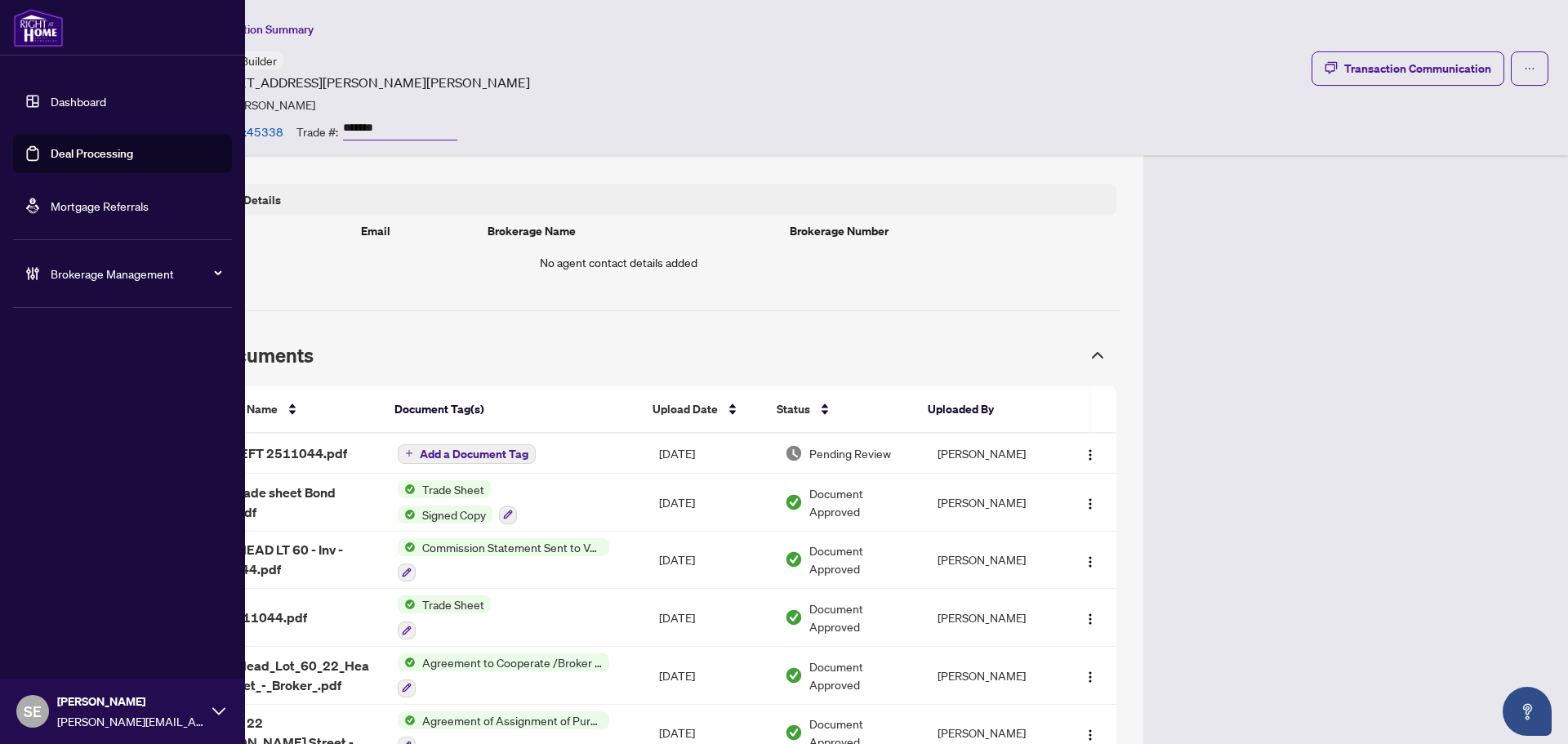
drag, startPoint x: 52, startPoint y: 146, endPoint x: 73, endPoint y: 150, distance: 21.4
click at [52, 146] on link "Deal Processing" at bounding box center [92, 153] width 83 height 14
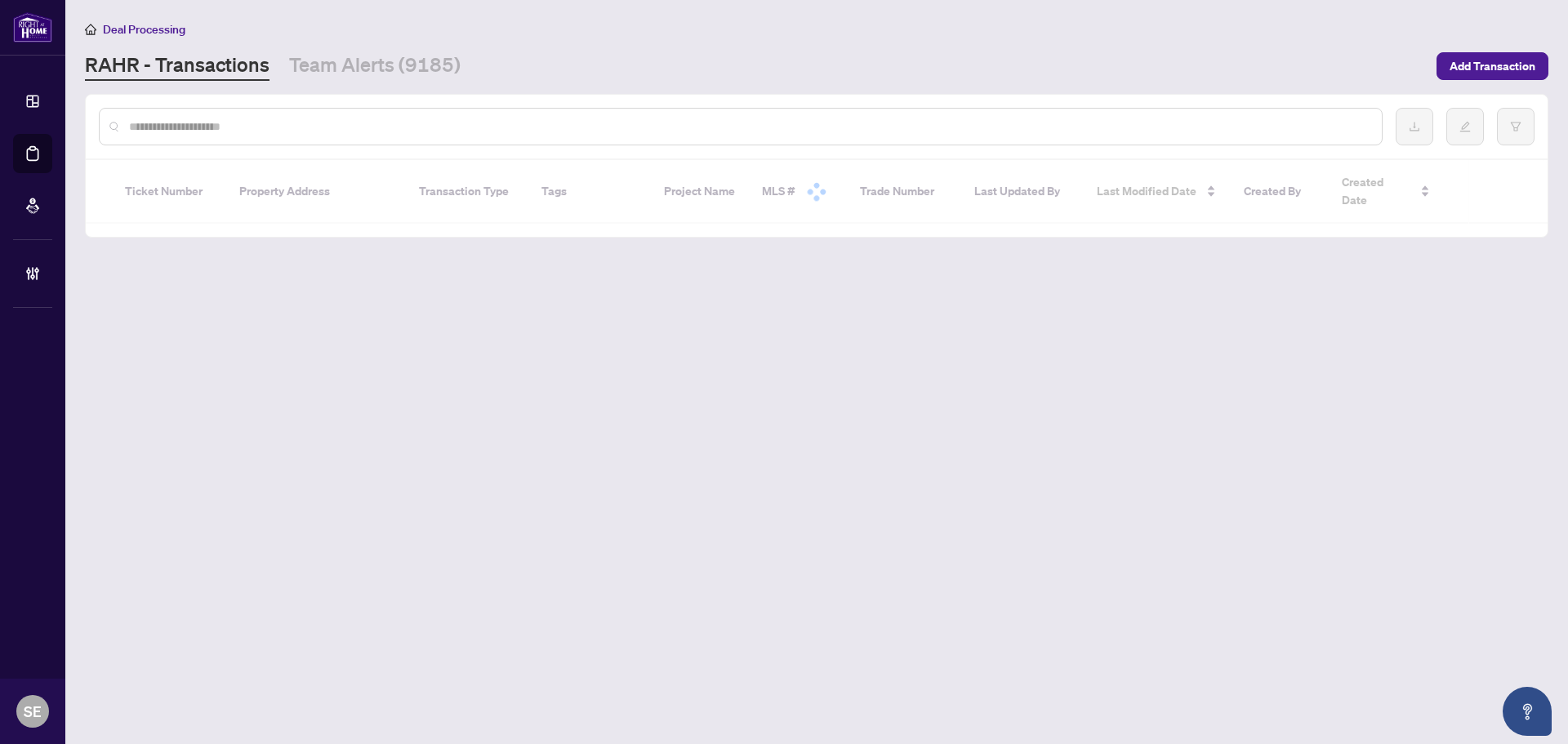
click at [481, 130] on input "text" at bounding box center [748, 126] width 1239 height 18
paste input "*******"
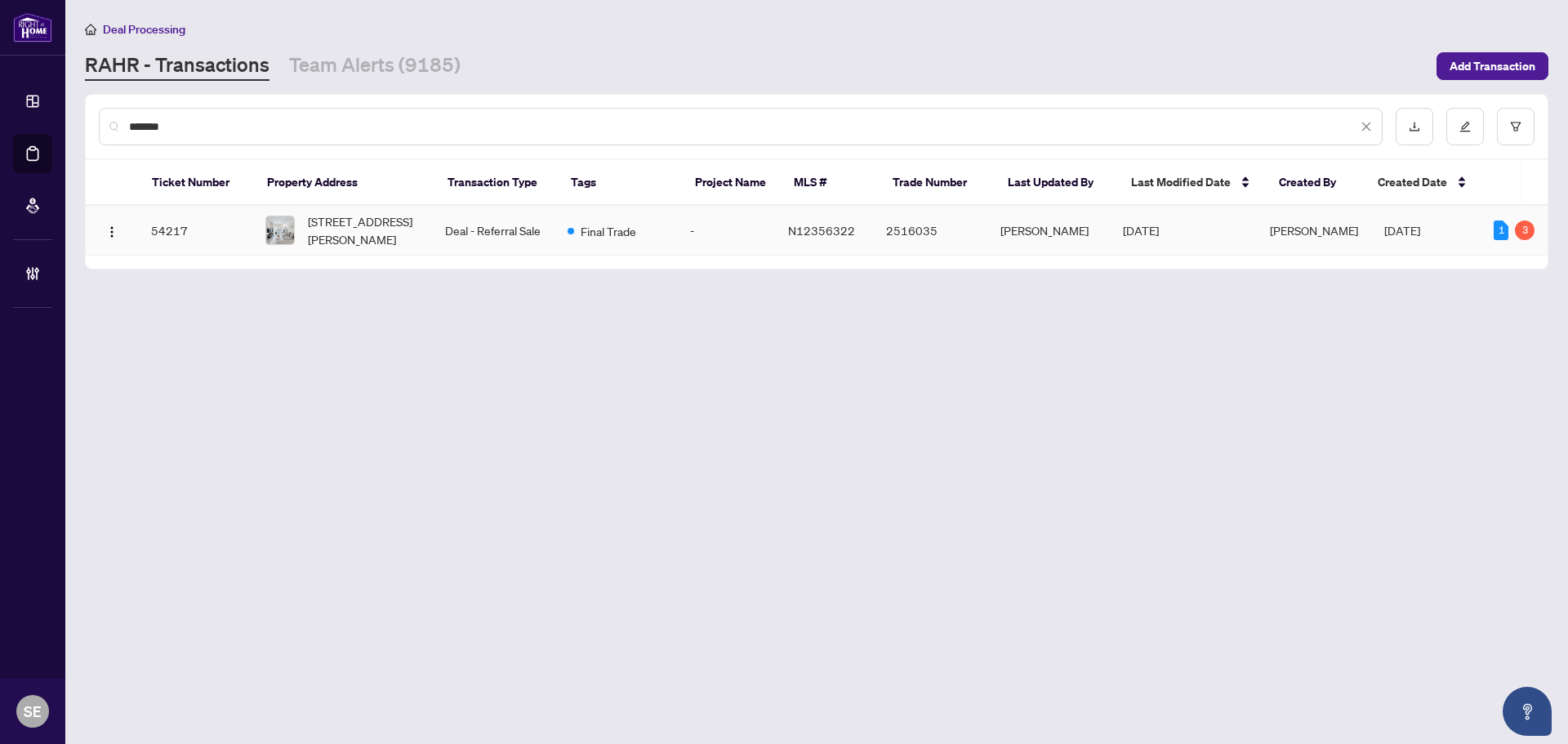
click at [502, 228] on td "Deal - Referral Sale" at bounding box center [494, 231] width 123 height 50
drag, startPoint x: -209, startPoint y: 71, endPoint x: -318, endPoint y: 60, distance: 109.6
click at [0, 60] on html "Dashboard Deal Processing Mortgage Referrals Brokerage Management SE Sarah Emis…" at bounding box center [784, 372] width 1568 height 744
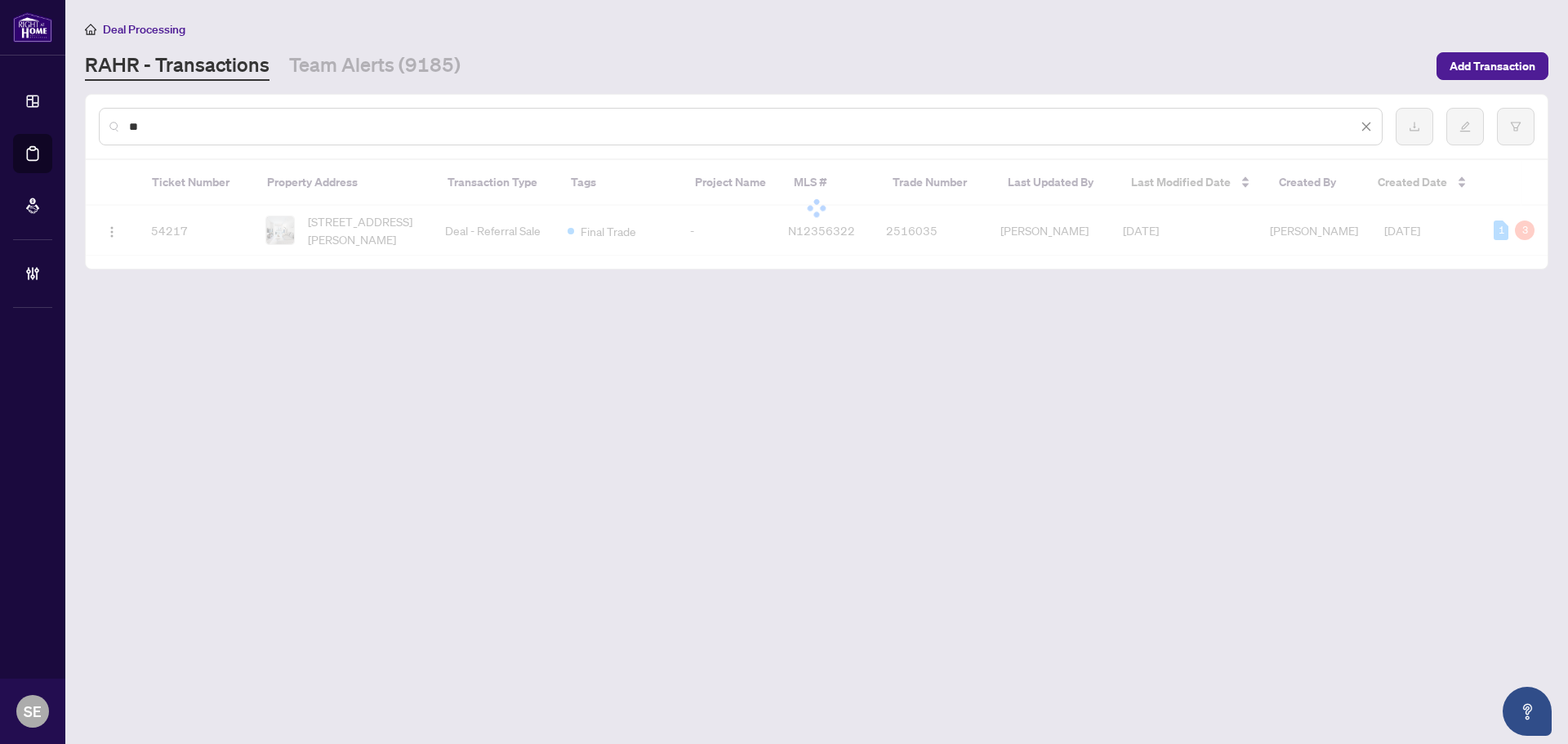
type input "*"
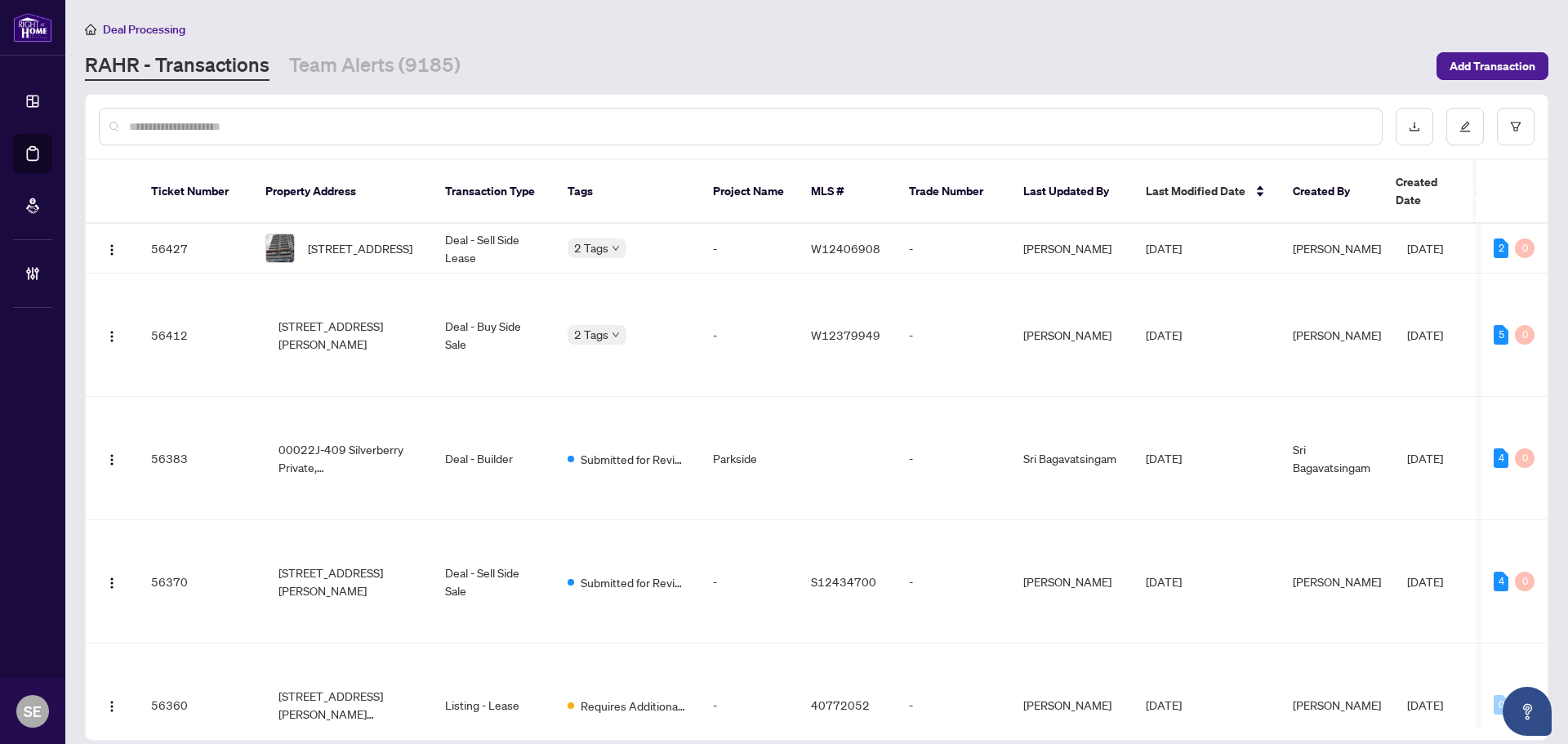
paste input "*******"
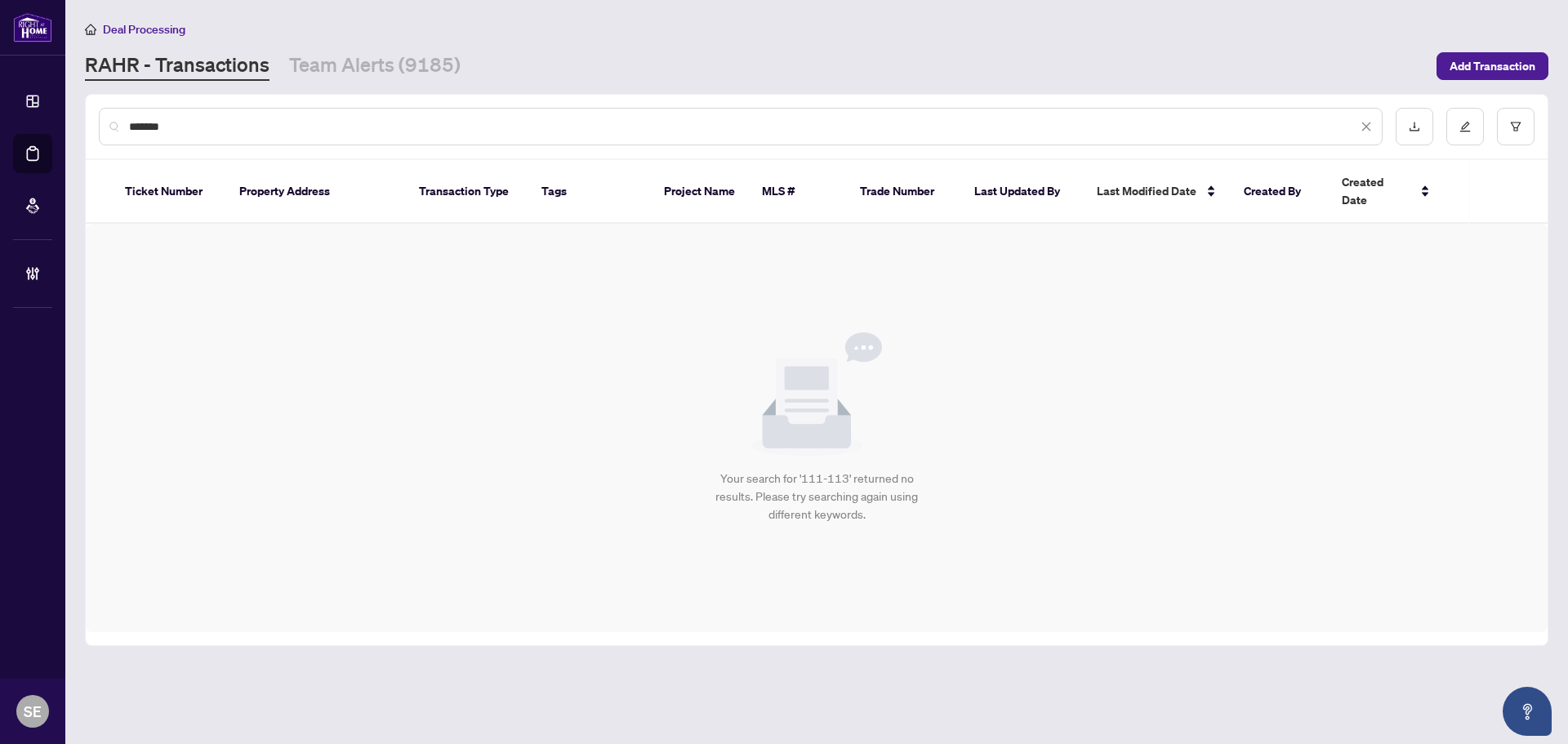
drag, startPoint x: 195, startPoint y: 128, endPoint x: 103, endPoint y: 114, distance: 93.1
click at [103, 114] on div "*******" at bounding box center [741, 126] width 1284 height 37
paste input "text"
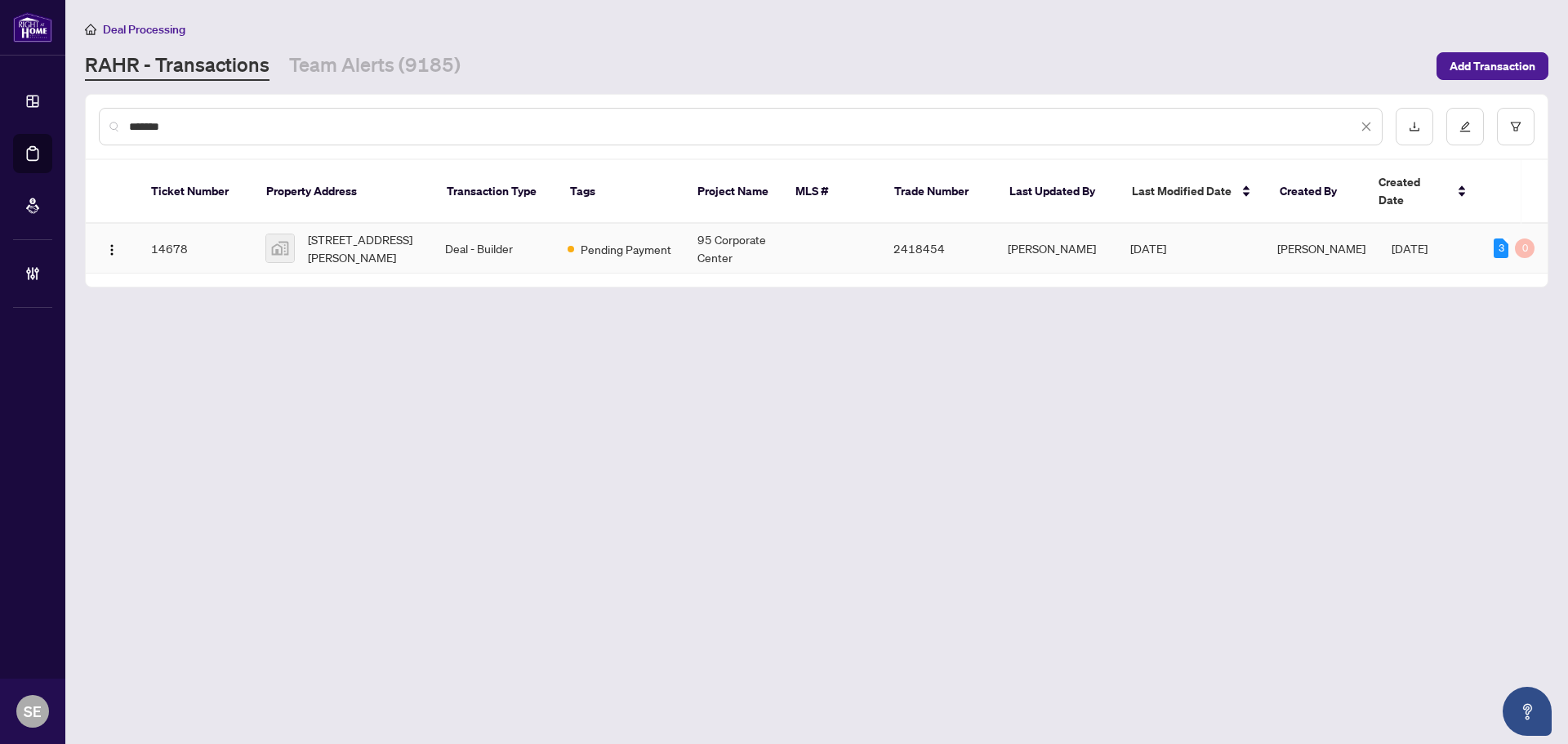
click at [571, 246] on span at bounding box center [571, 249] width 7 height 7
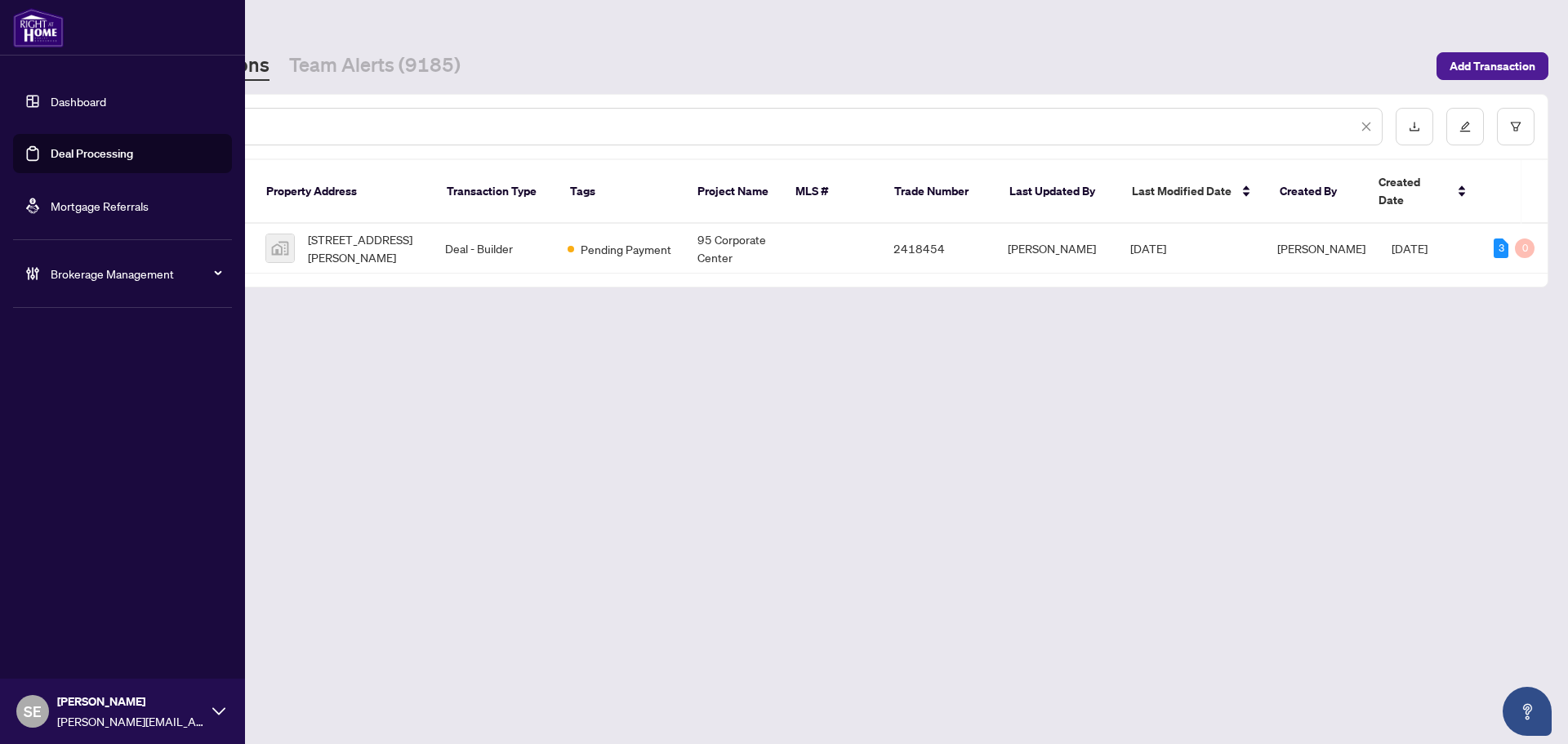
click at [159, 124] on ul "Dashboard Deal Processing Mortgage Referrals" at bounding box center [123, 154] width 219 height 144
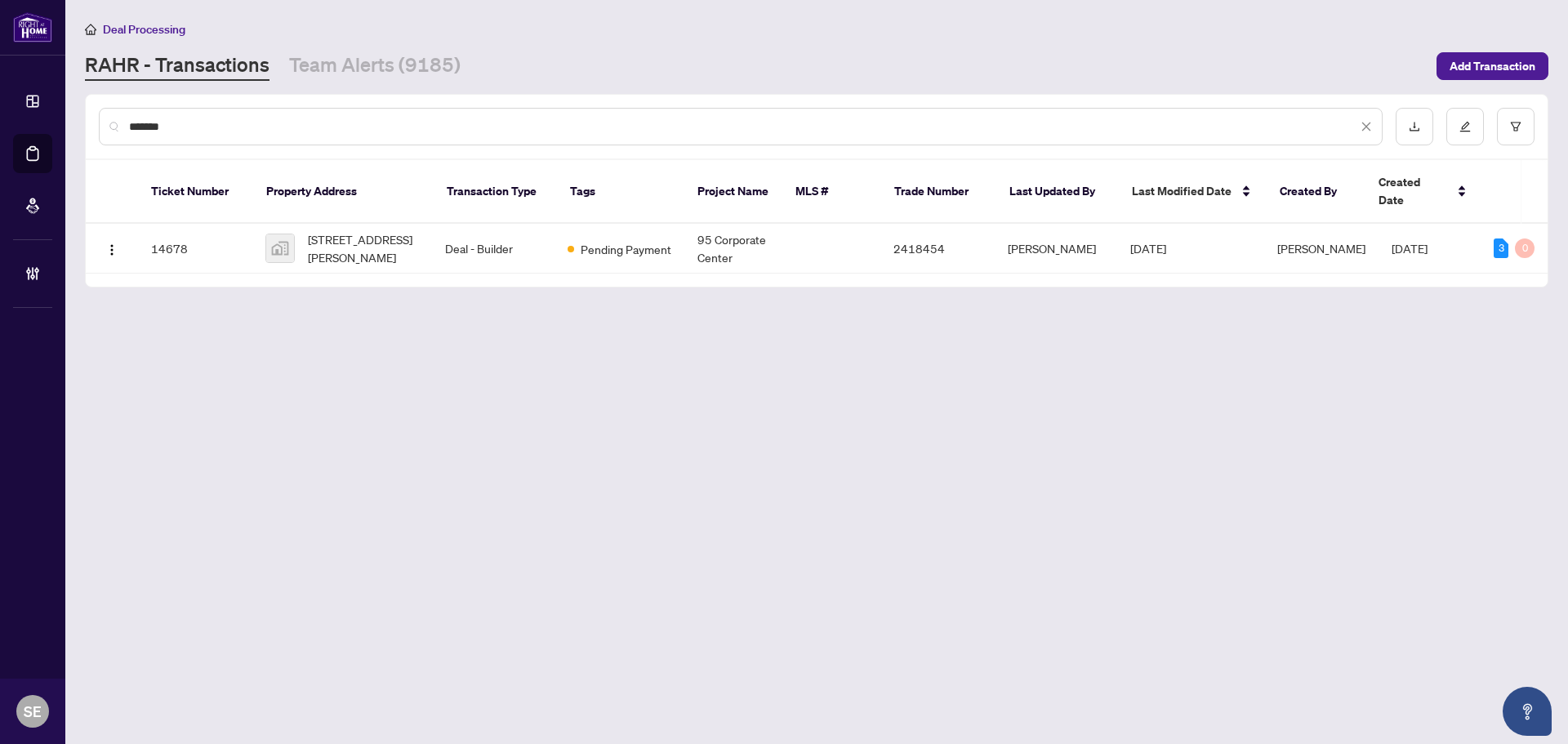
click at [317, 144] on div "*******" at bounding box center [741, 126] width 1284 height 37
drag, startPoint x: 247, startPoint y: 128, endPoint x: -30, endPoint y: 111, distance: 277.5
click at [0, 111] on html "Dashboard Deal Processing Mortgage Referrals Brokerage Management SE Sarah Emis…" at bounding box center [784, 372] width 1568 height 744
drag, startPoint x: 216, startPoint y: 126, endPoint x: 3, endPoint y: 101, distance: 214.5
click at [3, 101] on div "Dashboard Deal Processing Mortgage Referrals Brokerage Management SE Sarah Emis…" at bounding box center [784, 372] width 1568 height 744
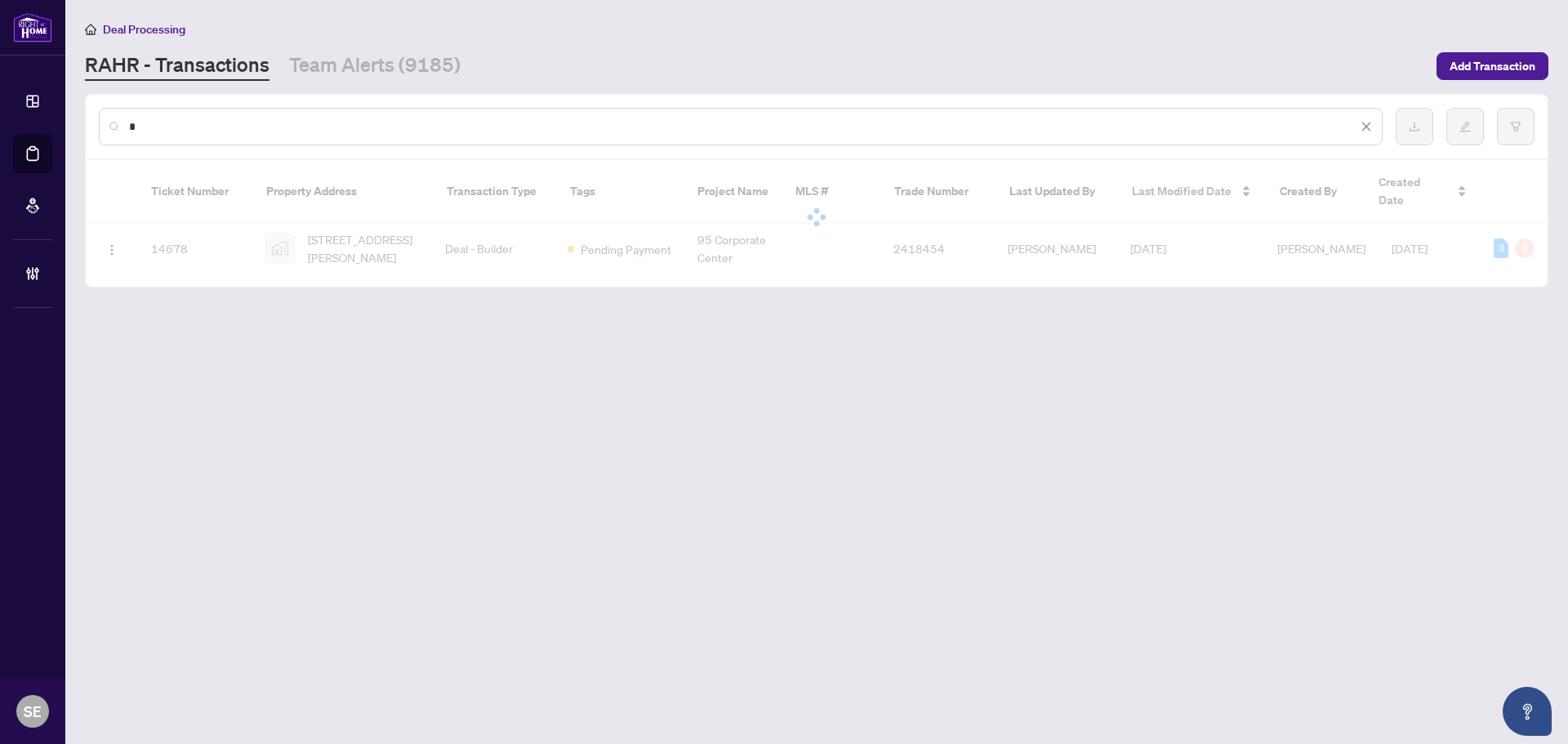
click at [438, 471] on main "Deal Processing RAHR - Transactions Team Alerts (9185) Add Transaction * Ticket…" at bounding box center [817, 372] width 1503 height 744
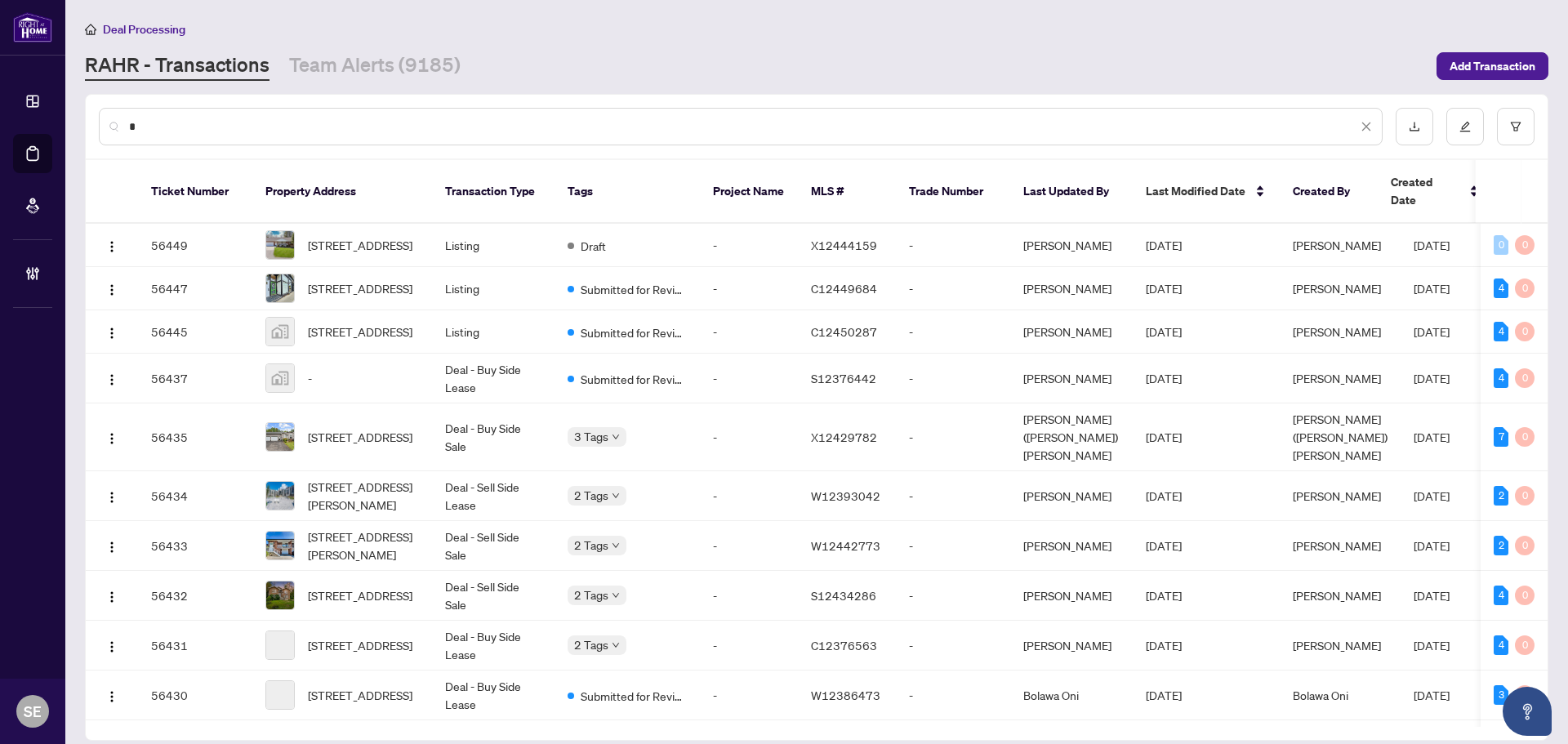
drag, startPoint x: 118, startPoint y: 123, endPoint x: 9, endPoint y: 112, distance: 109.6
click at [10, 112] on div "Dashboard Deal Processing Mortgage Referrals Brokerage Management SE Sarah Emis…" at bounding box center [784, 372] width 1568 height 744
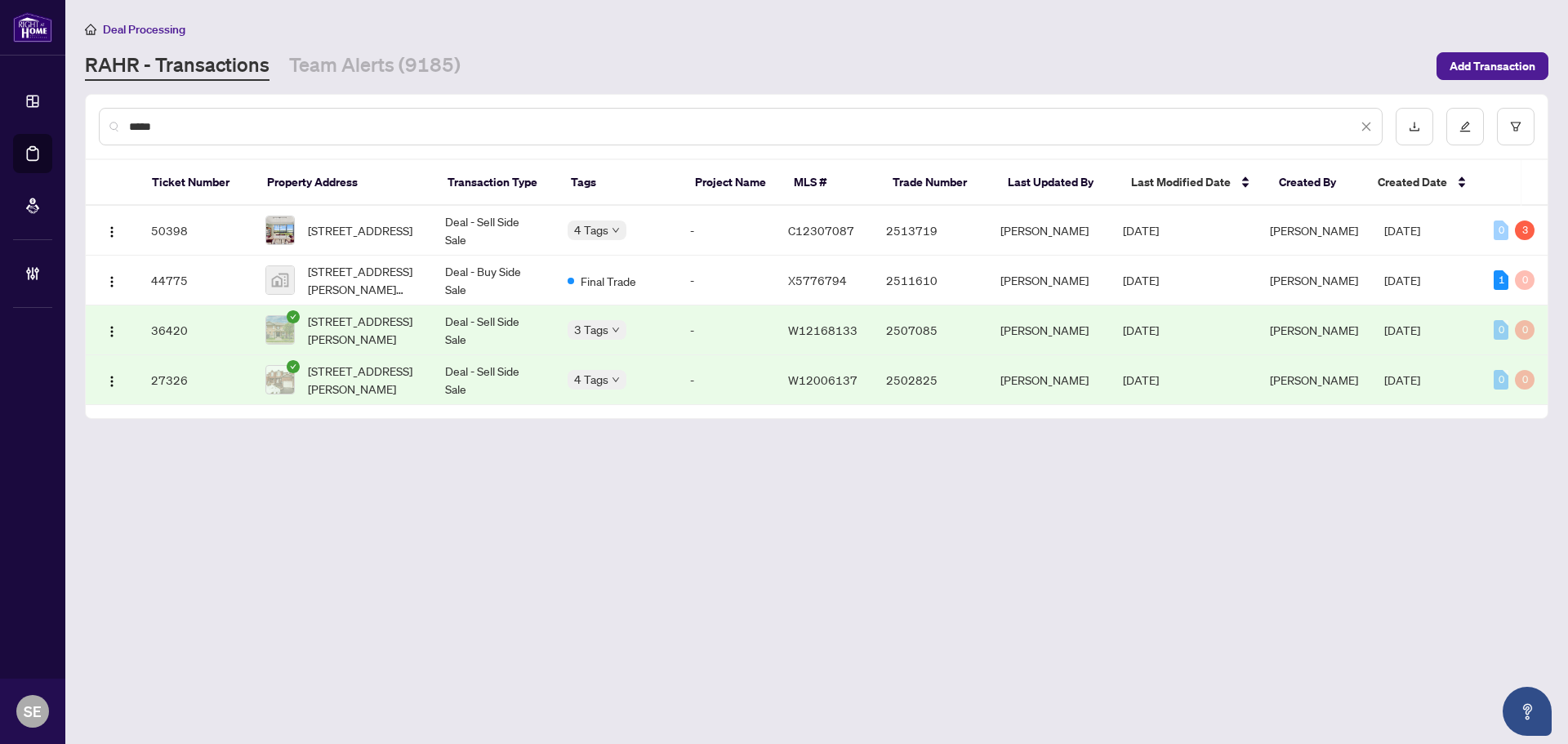
drag, startPoint x: 185, startPoint y: 109, endPoint x: 169, endPoint y: 117, distance: 17.9
click at [151, 113] on div "*****" at bounding box center [741, 126] width 1284 height 37
drag, startPoint x: 159, startPoint y: 121, endPoint x: -68, endPoint y: 121, distance: 227.0
click at [0, 121] on html "Dashboard Deal Processing Mortgage Referrals Brokerage Management SE Sarah Emis…" at bounding box center [784, 372] width 1568 height 744
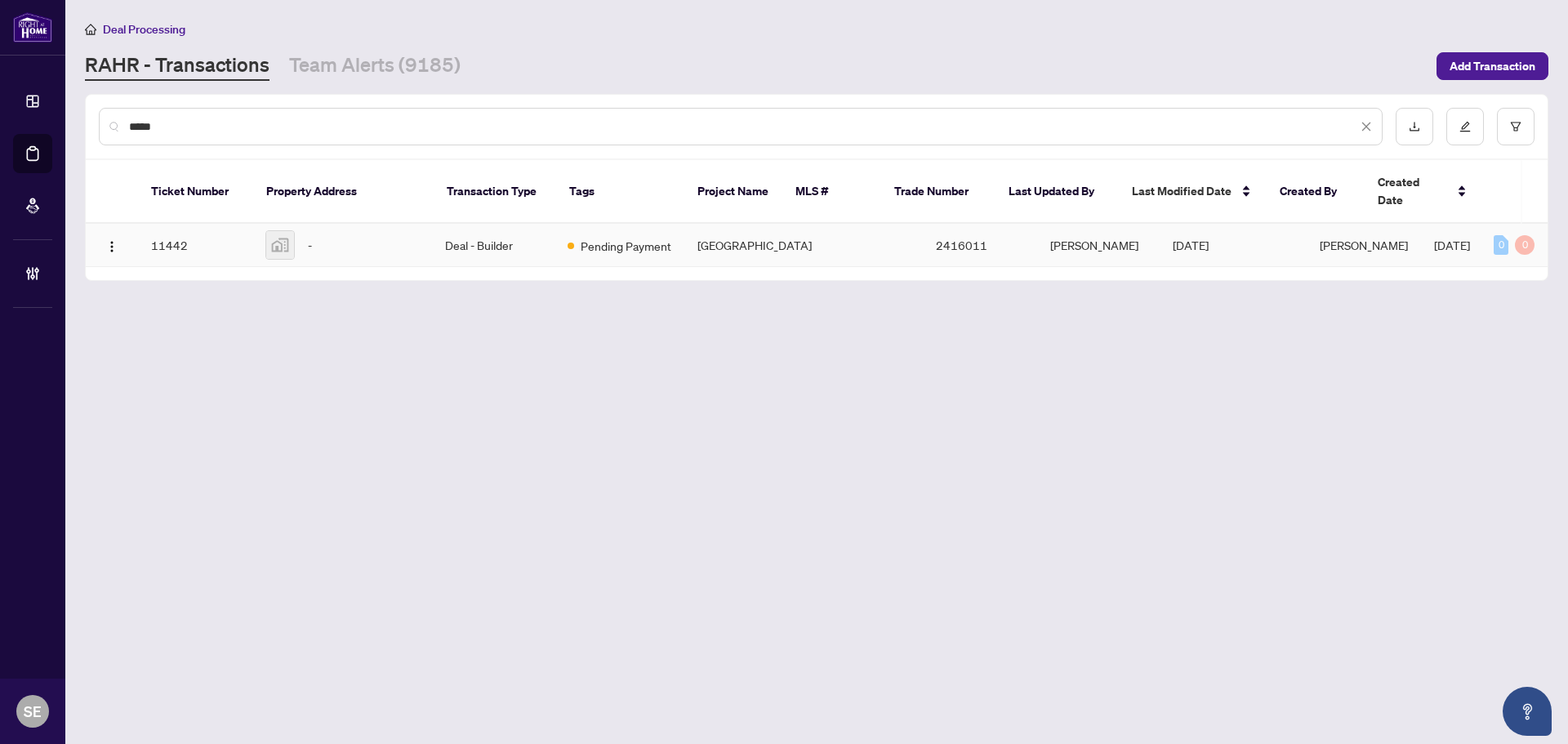
type input "*****"
click at [527, 229] on td "Deal - Builder" at bounding box center [494, 245] width 123 height 43
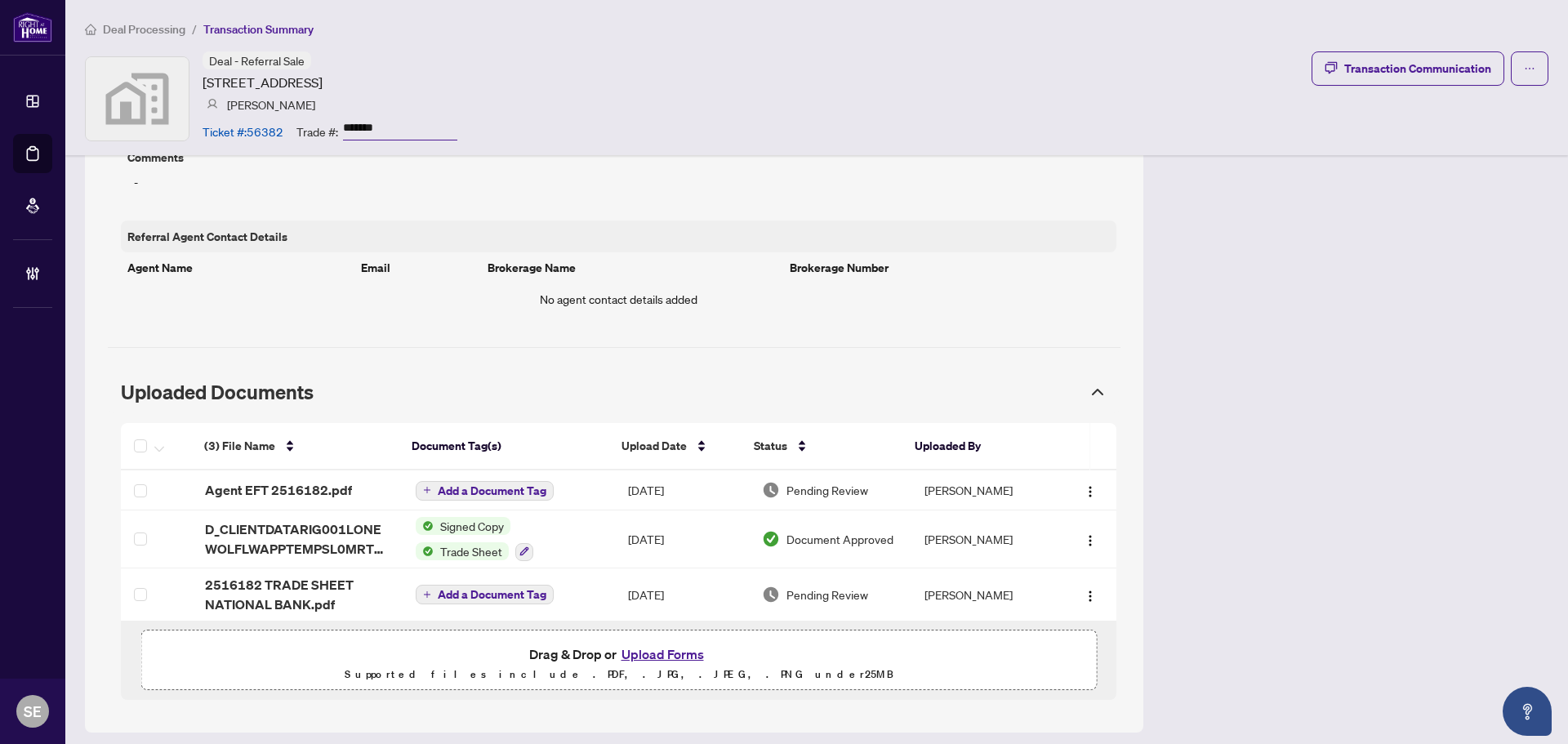
scroll to position [870, 0]
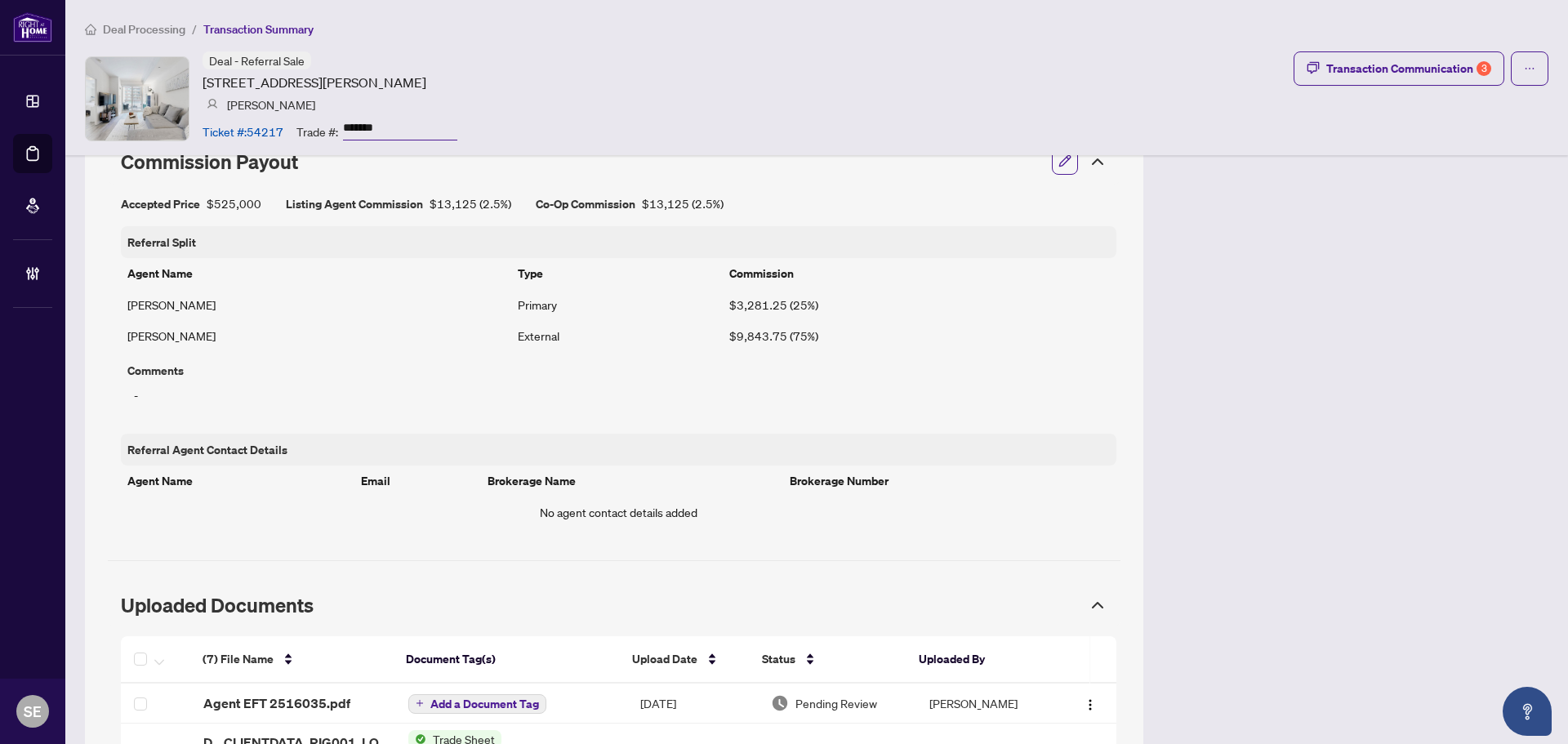
scroll to position [817, 0]
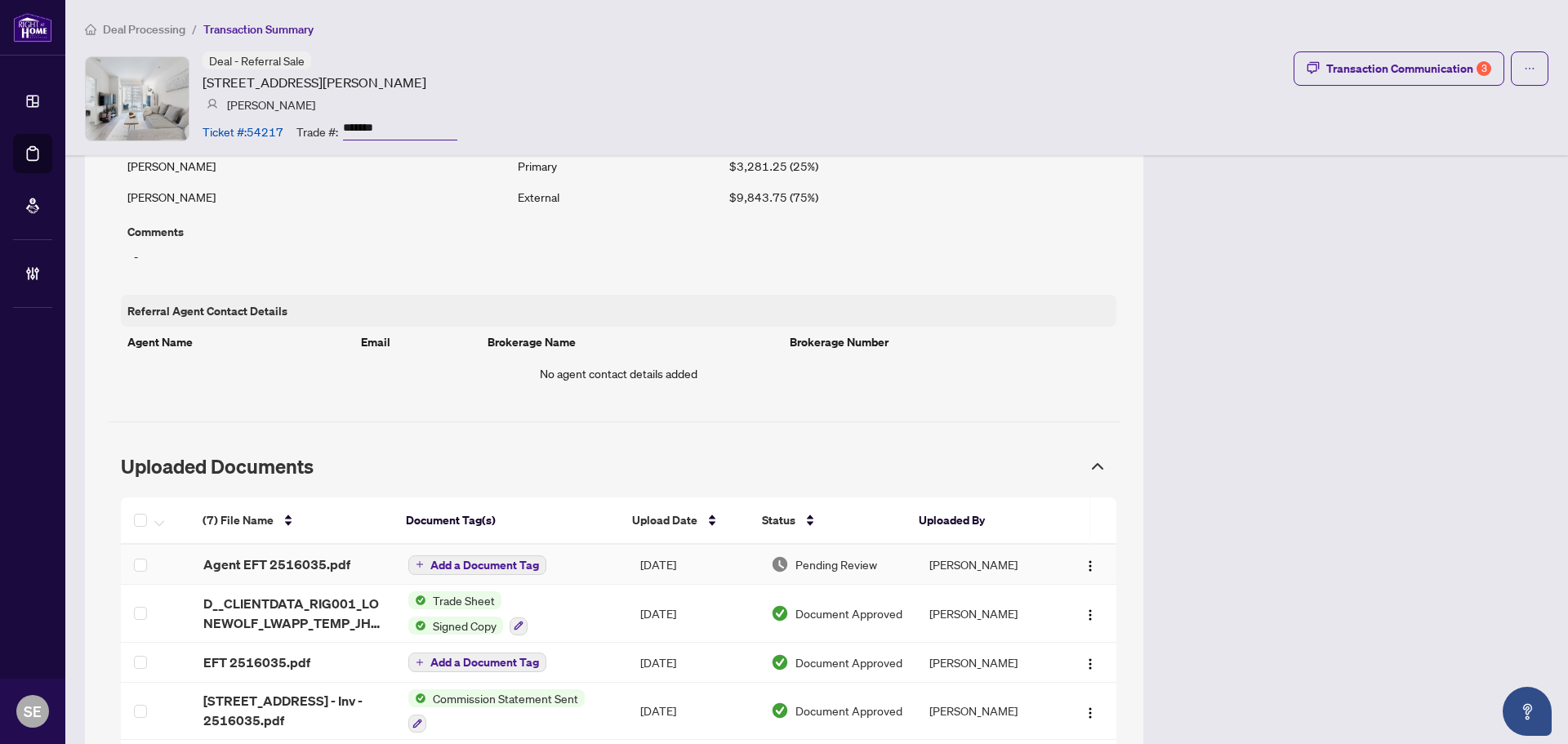
click at [694, 575] on td "Oct/07/2025" at bounding box center [693, 565] width 131 height 40
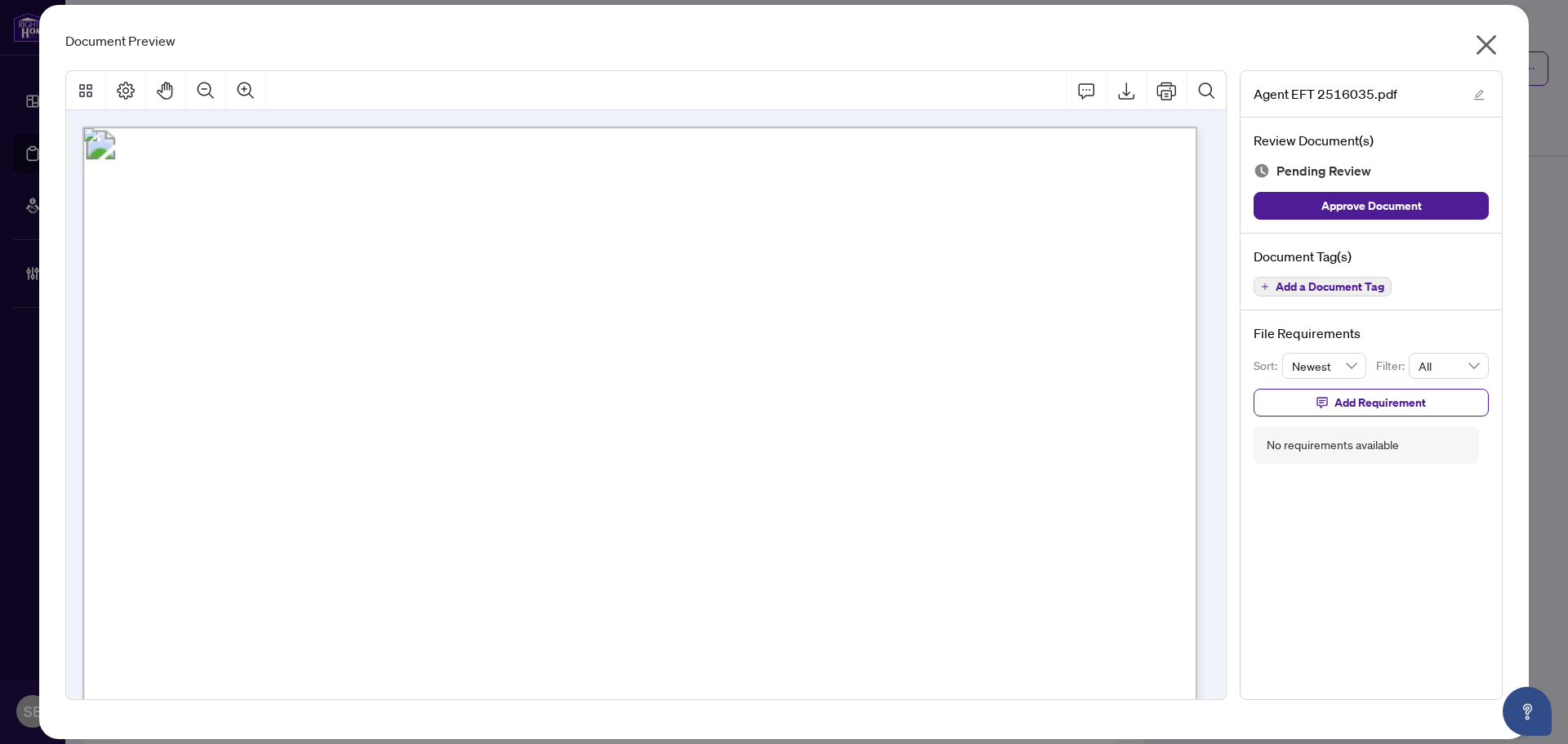
click at [1487, 42] on icon "close" at bounding box center [1486, 45] width 20 height 20
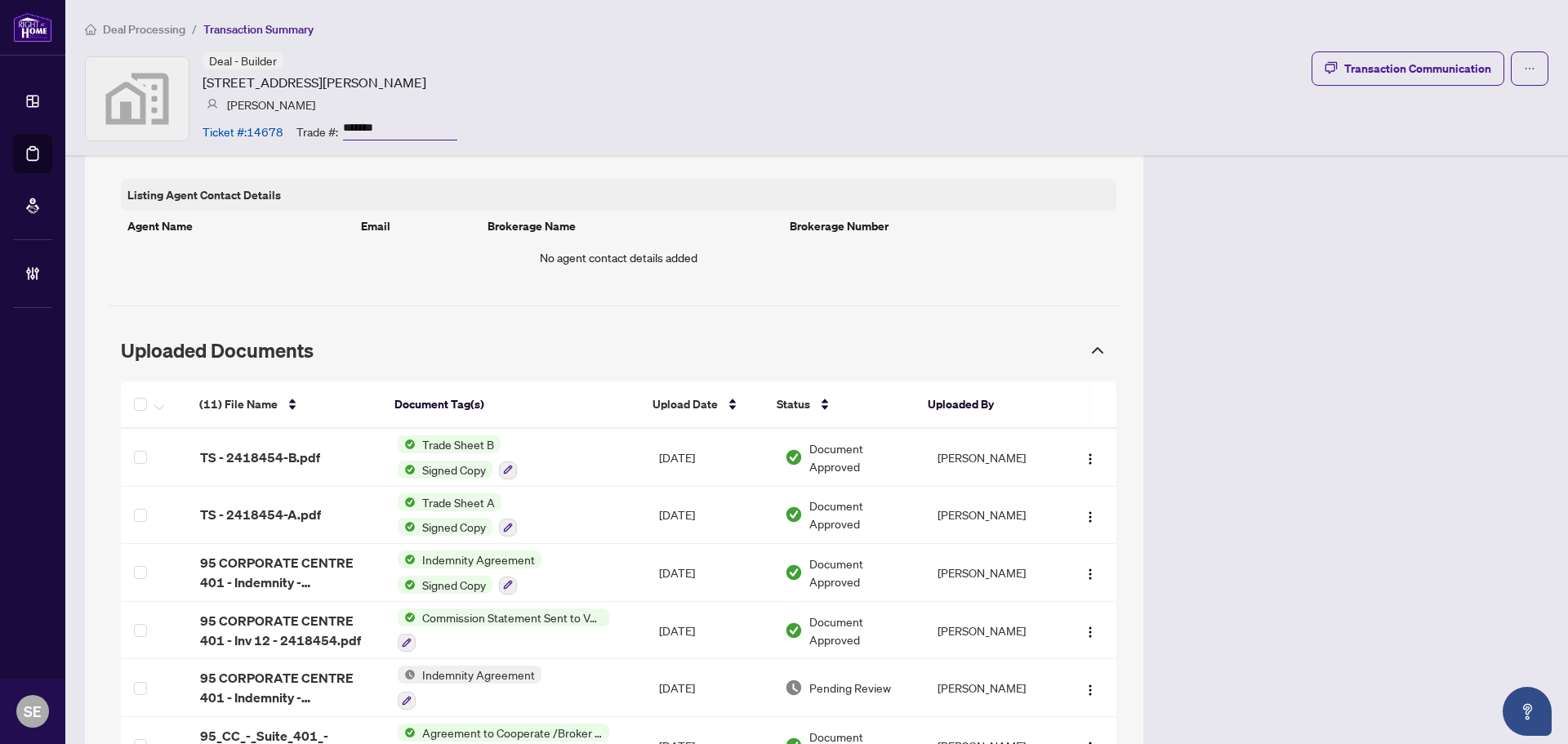
scroll to position [1307, 0]
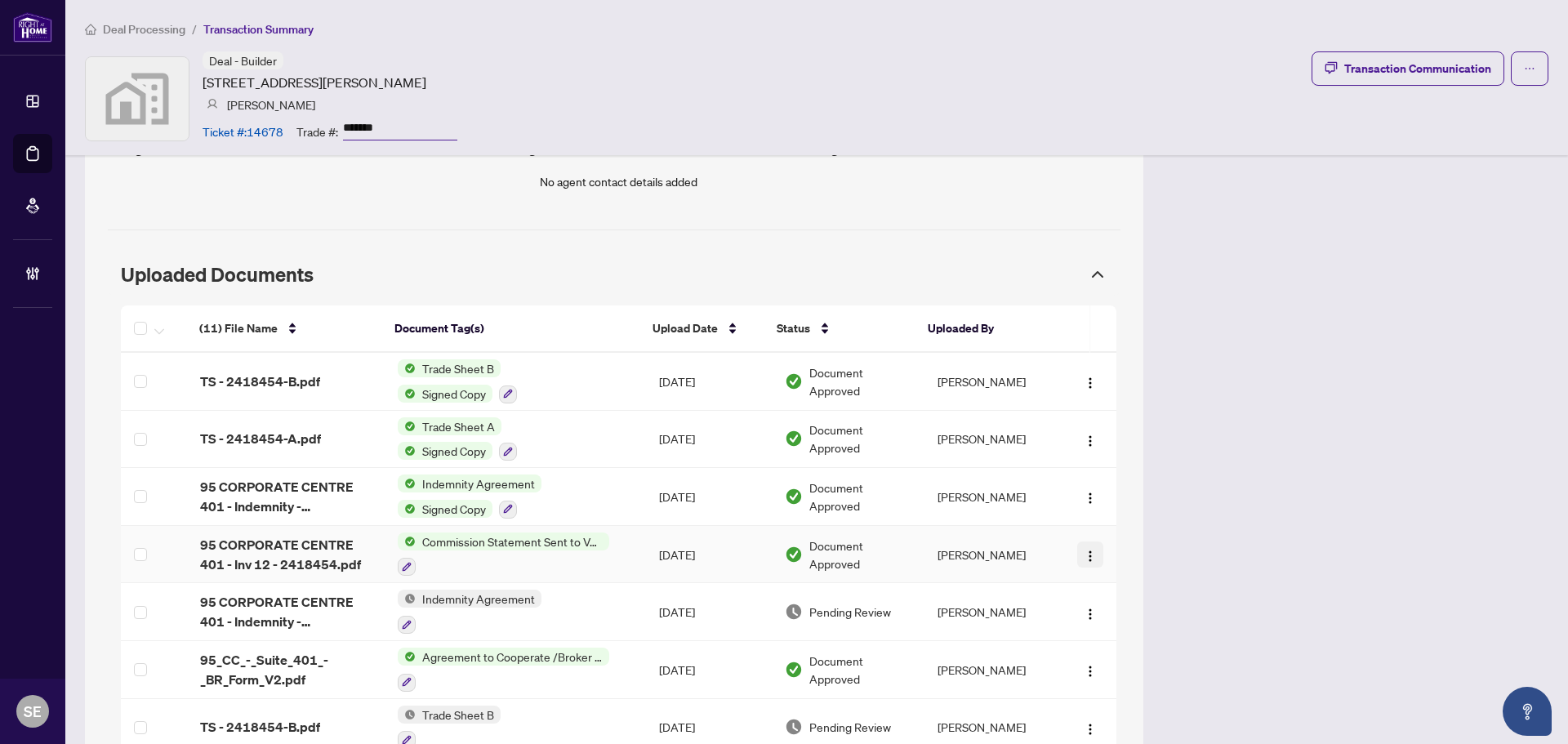
click at [1085, 542] on button "button" at bounding box center [1090, 555] width 26 height 26
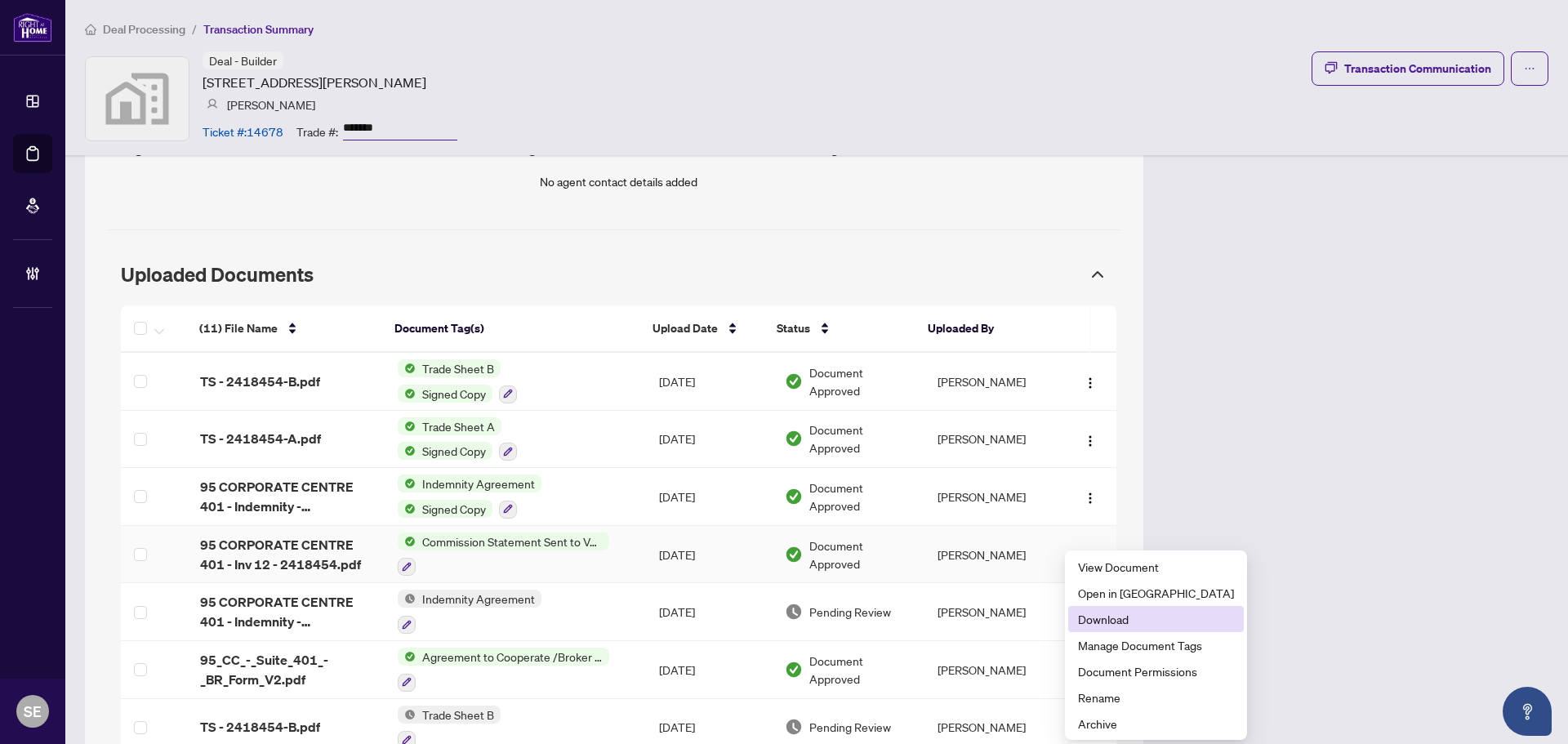
click at [1140, 623] on span "Download" at bounding box center [1156, 619] width 156 height 18
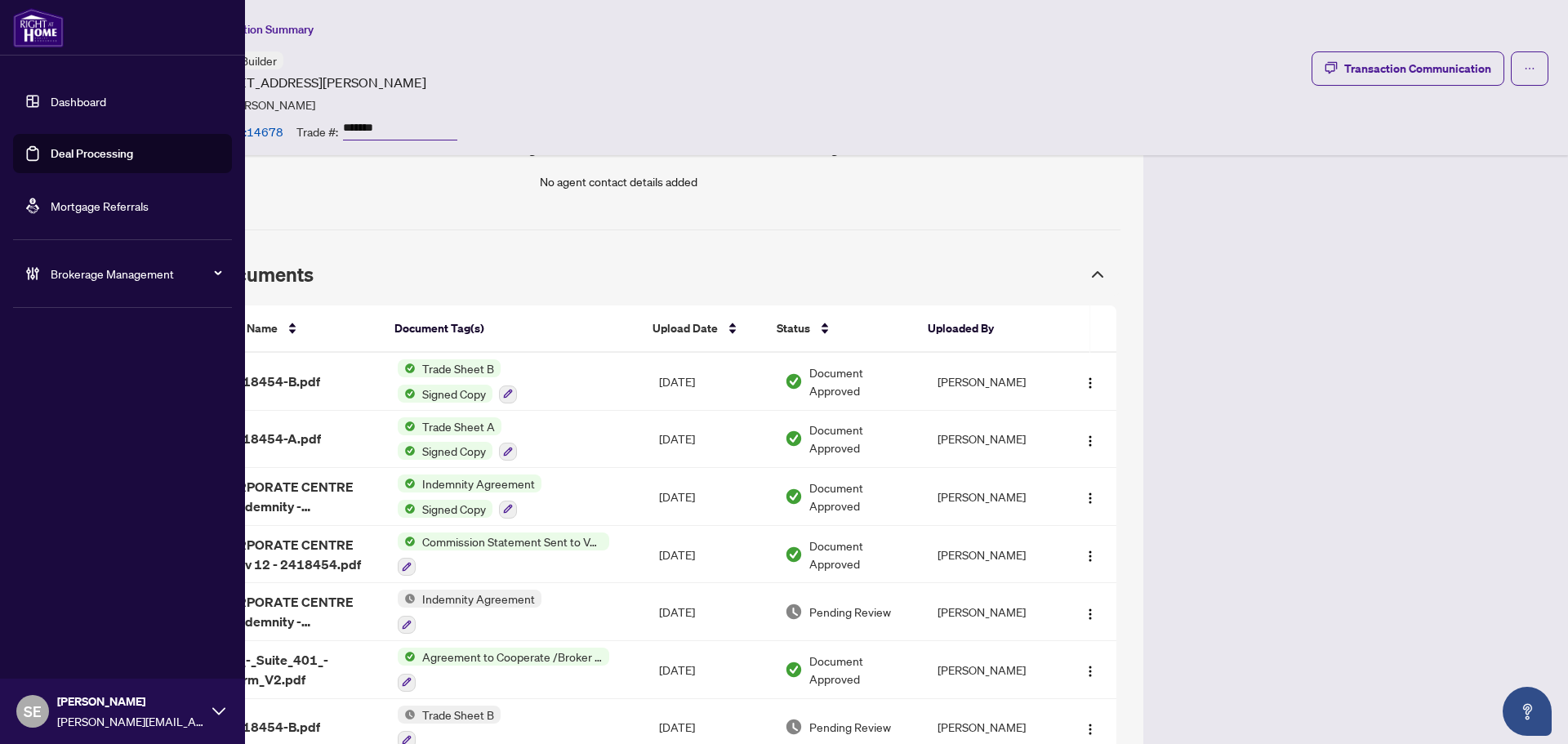
drag, startPoint x: 41, startPoint y: 150, endPoint x: 221, endPoint y: 158, distance: 180.2
click at [51, 150] on link "Deal Processing" at bounding box center [92, 153] width 83 height 14
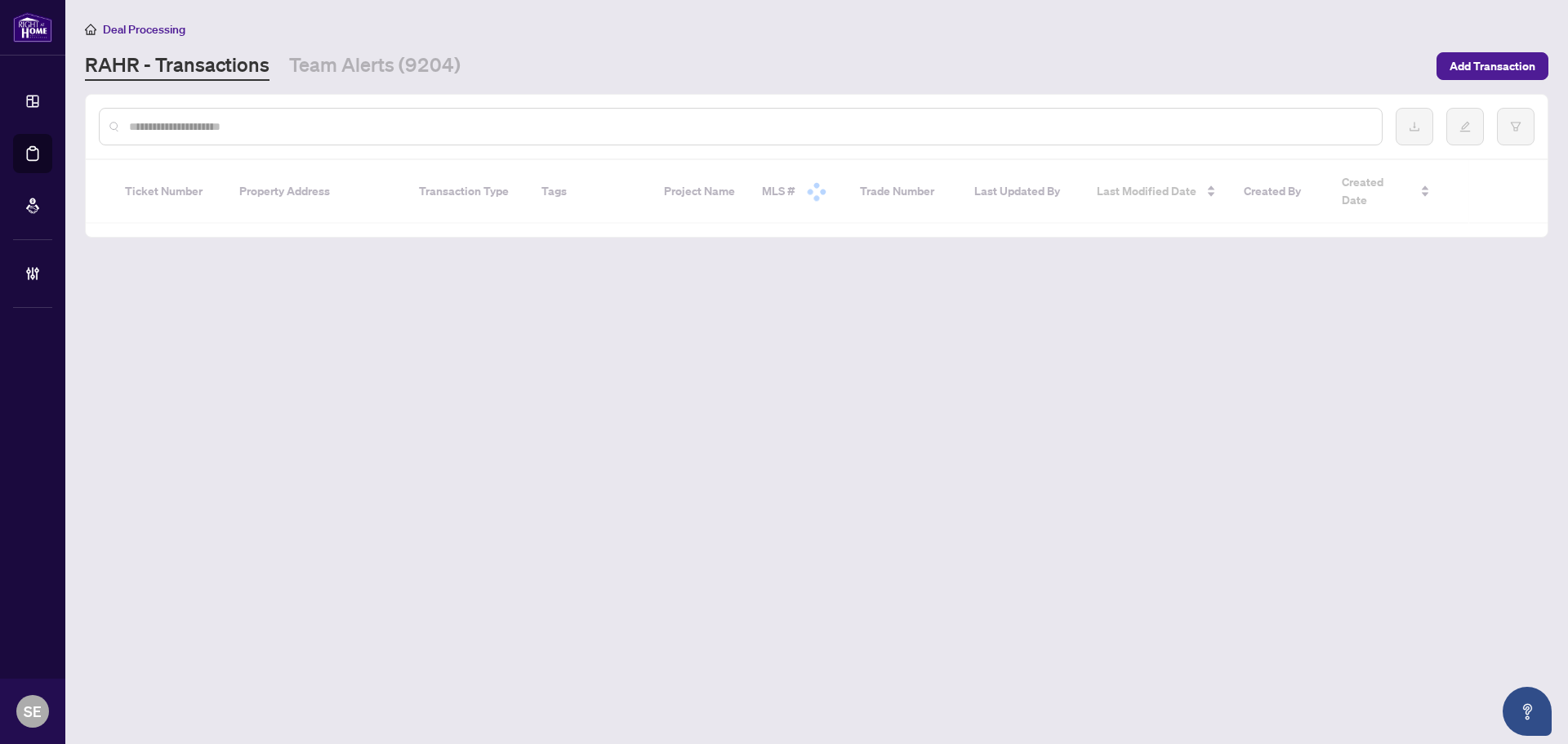
click at [246, 126] on input "text" at bounding box center [748, 126] width 1239 height 18
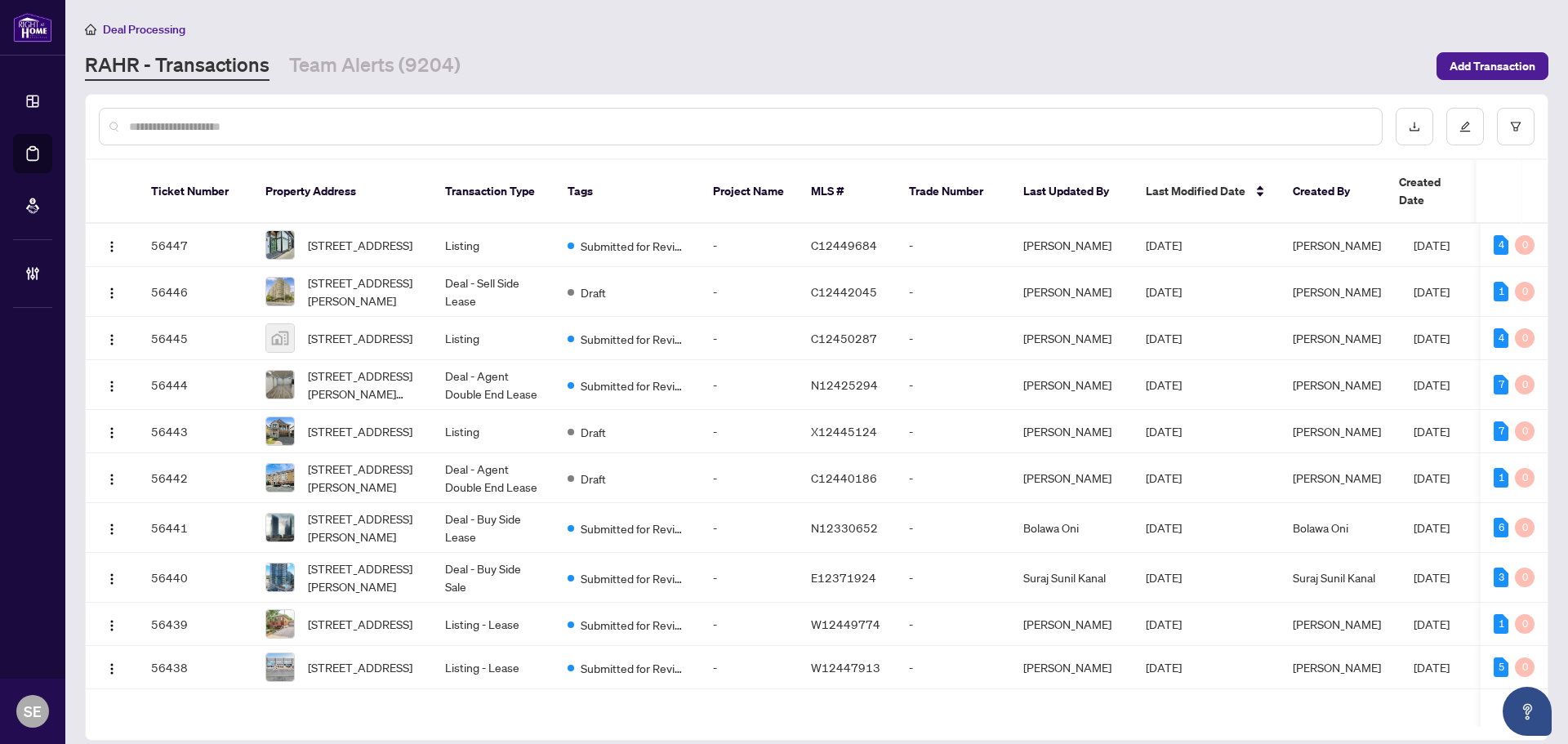
click at [174, 134] on div at bounding box center [741, 126] width 1284 height 37
click at [209, 128] on input "text" at bounding box center [748, 126] width 1239 height 18
paste input "*******"
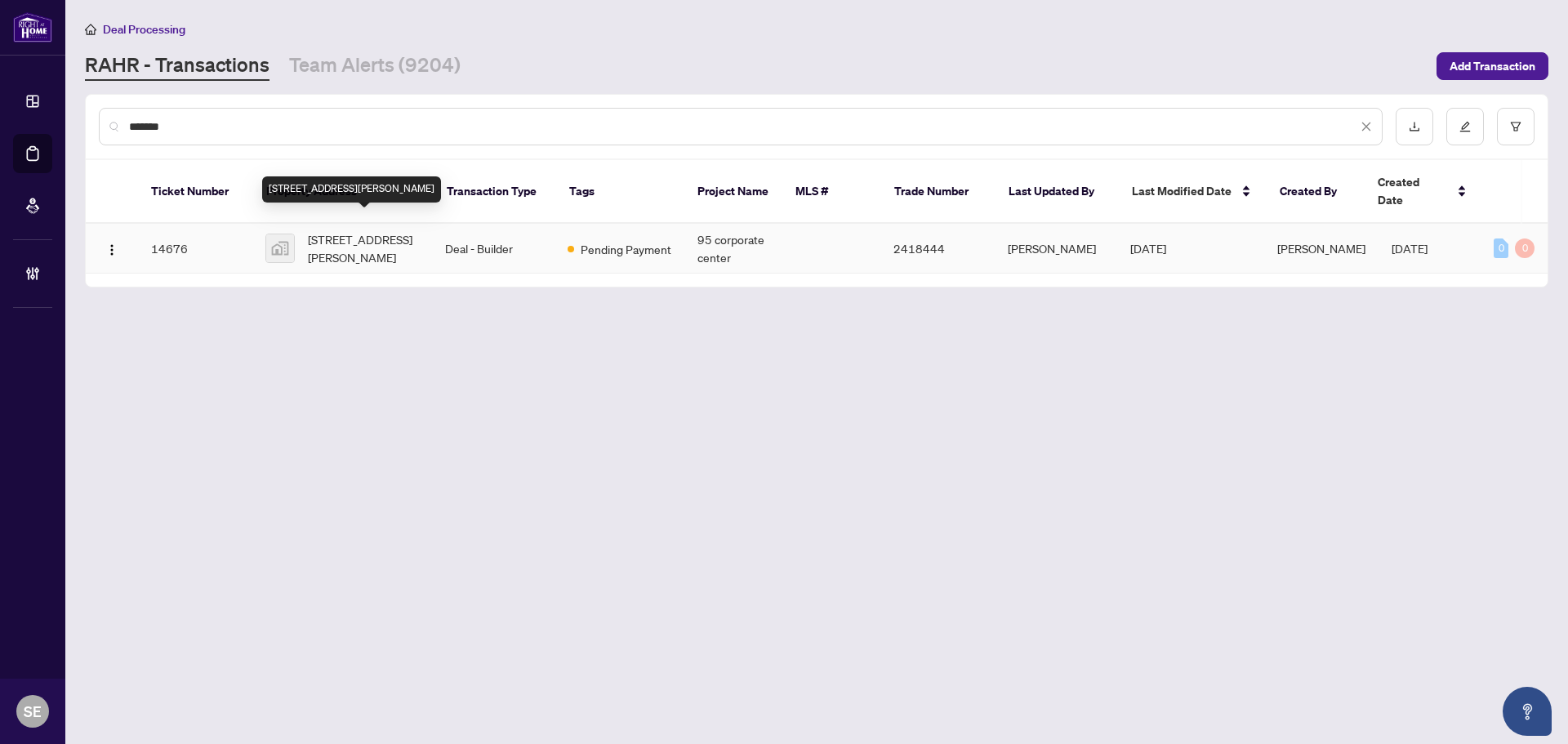
type input "*******"
click at [391, 231] on span "802-105 Gordon Baker Road, North York, ON, Canada" at bounding box center [363, 248] width 111 height 36
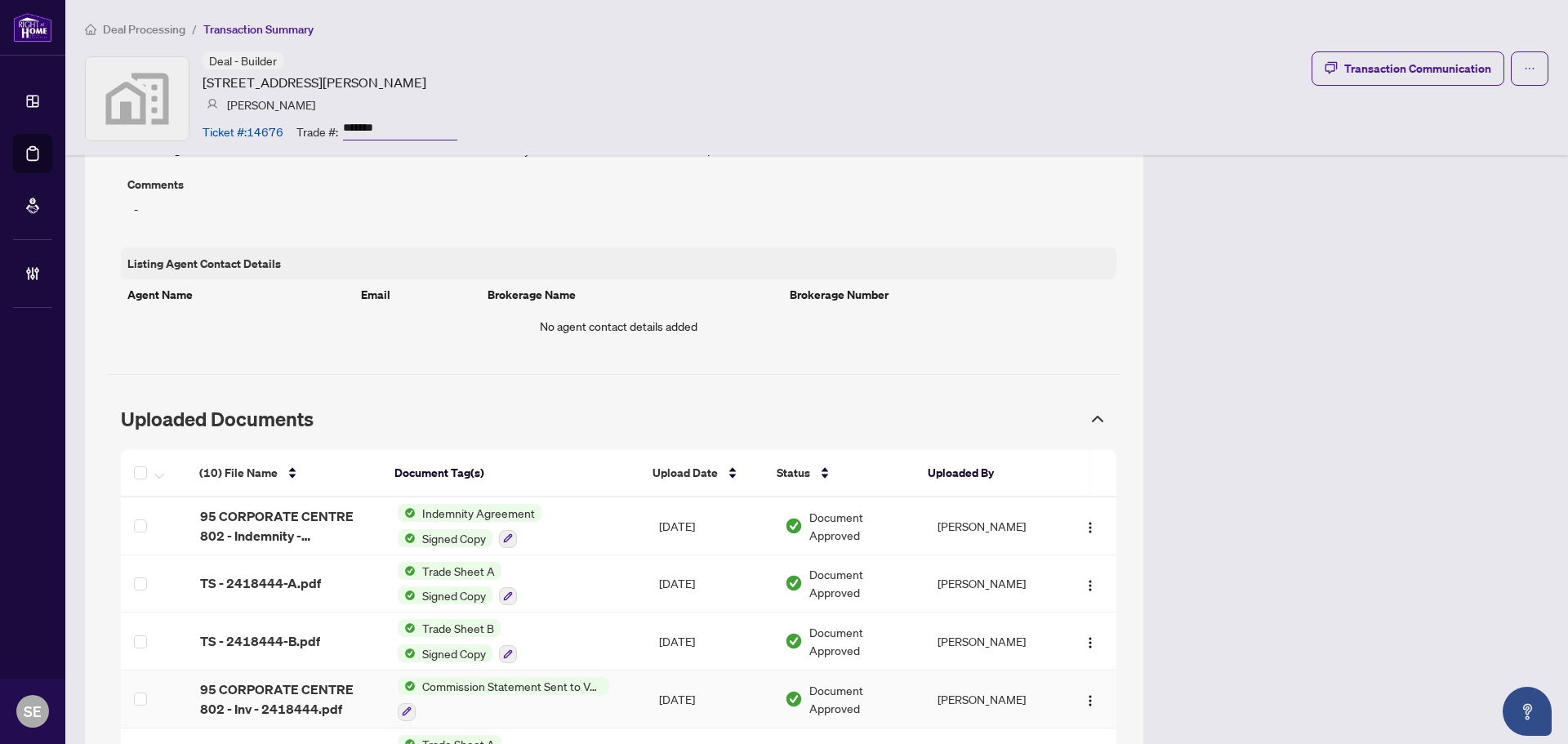
scroll to position [1307, 0]
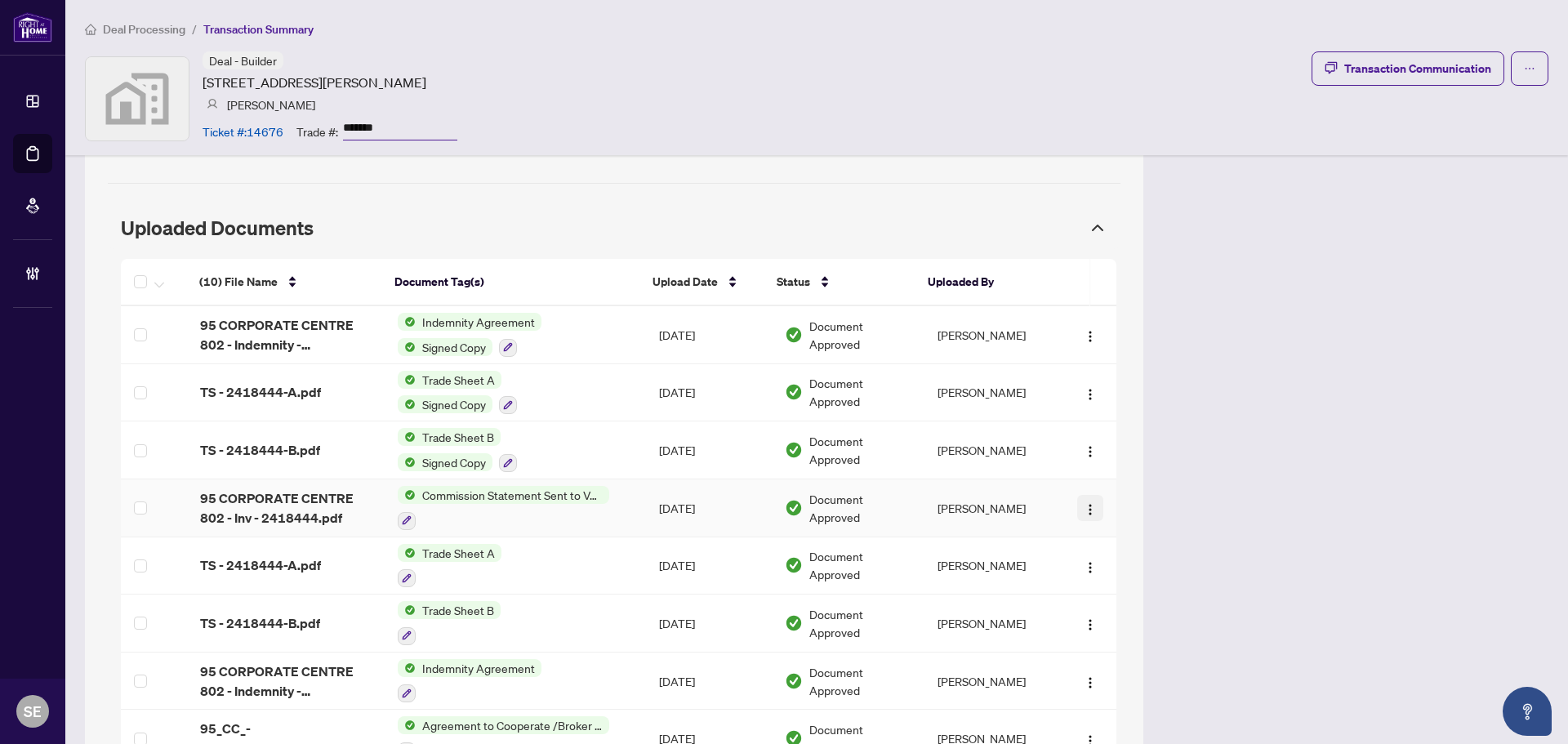
click at [1084, 505] on img "button" at bounding box center [1090, 510] width 13 height 13
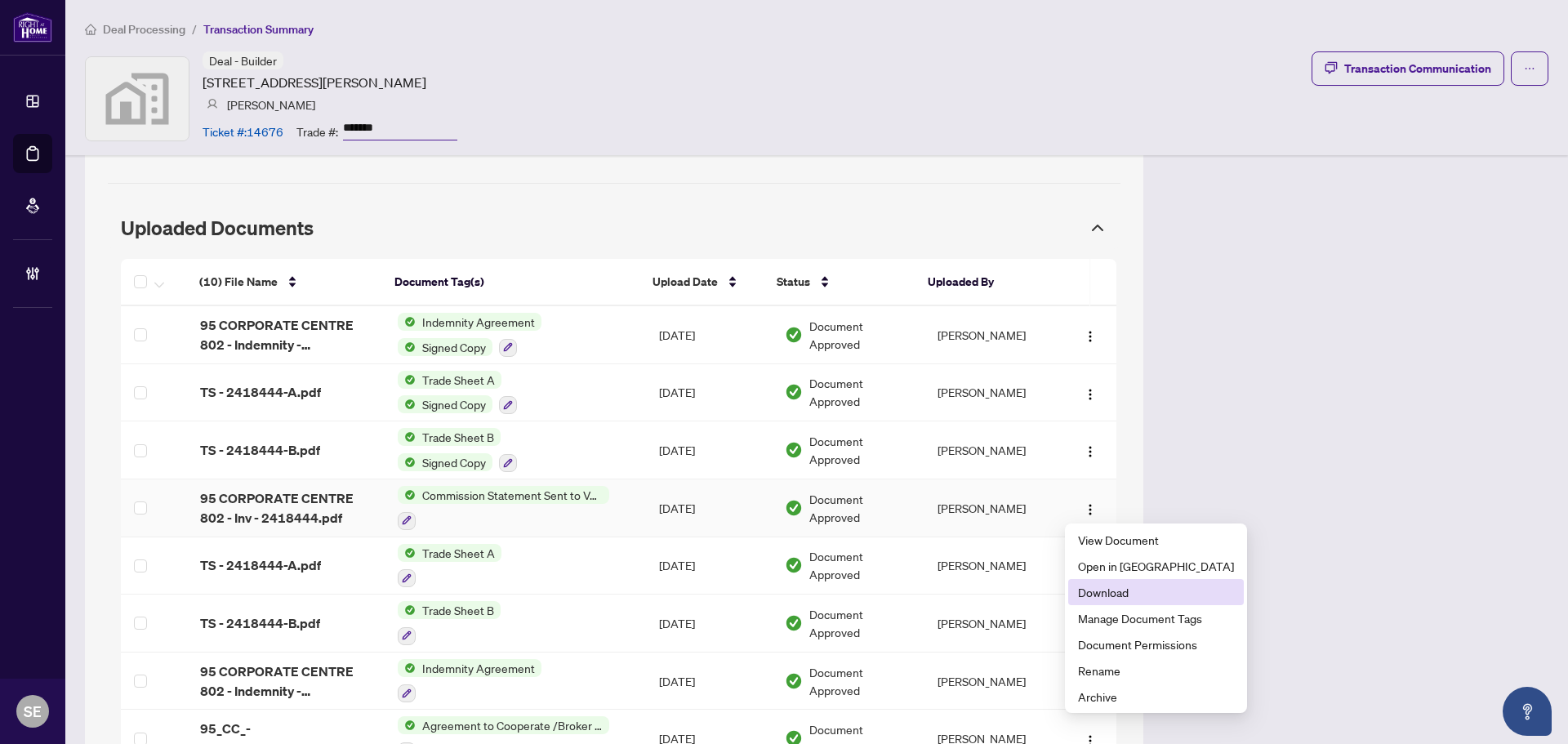
click at [1132, 593] on span "Download" at bounding box center [1156, 592] width 156 height 18
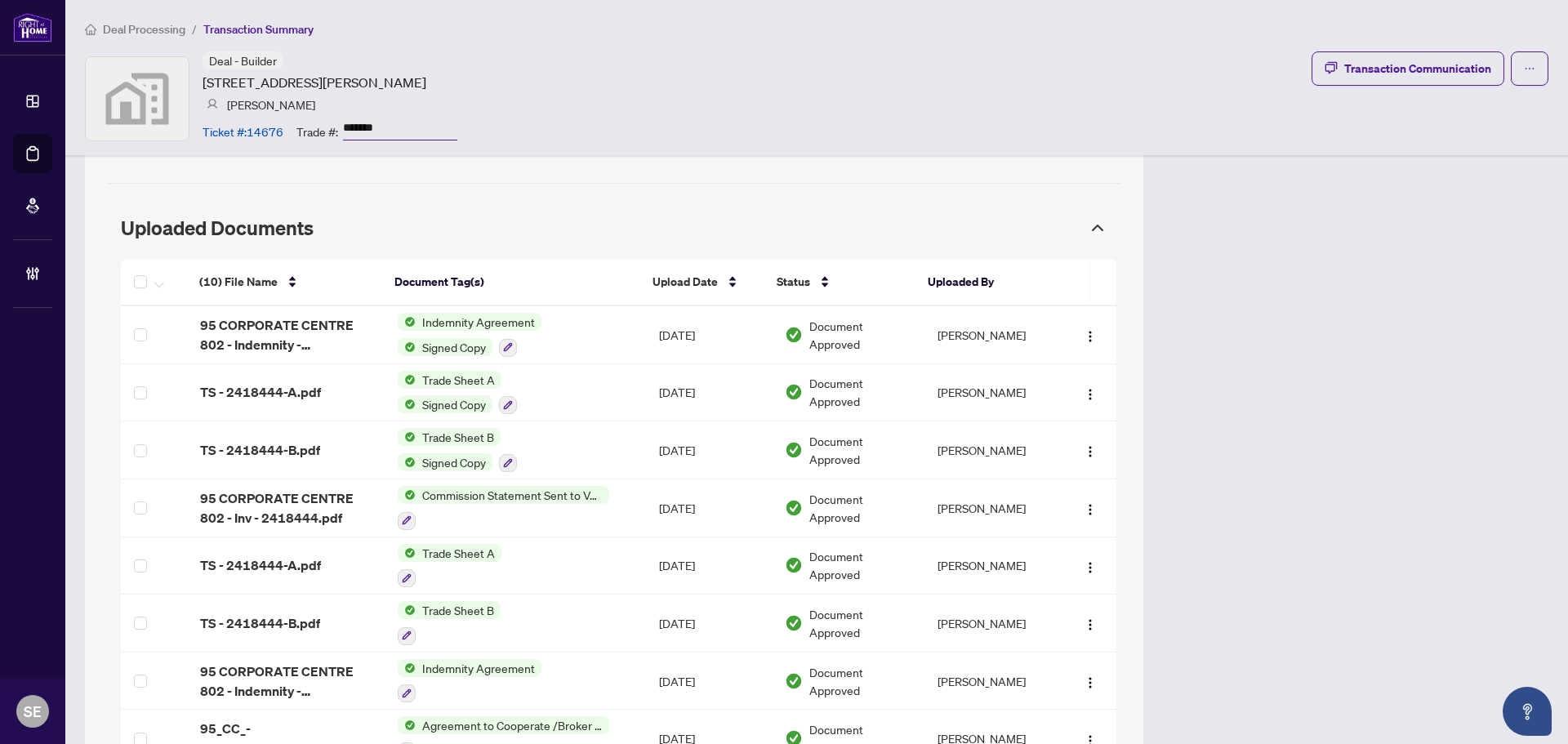
drag, startPoint x: 1274, startPoint y: 50, endPoint x: 1283, endPoint y: 27, distance: 24.7
click at [1272, 46] on div "Deal Processing / Transaction Summary Deal - Builder [STREET_ADDRESS][PERSON_NA…" at bounding box center [817, 78] width 1503 height 156
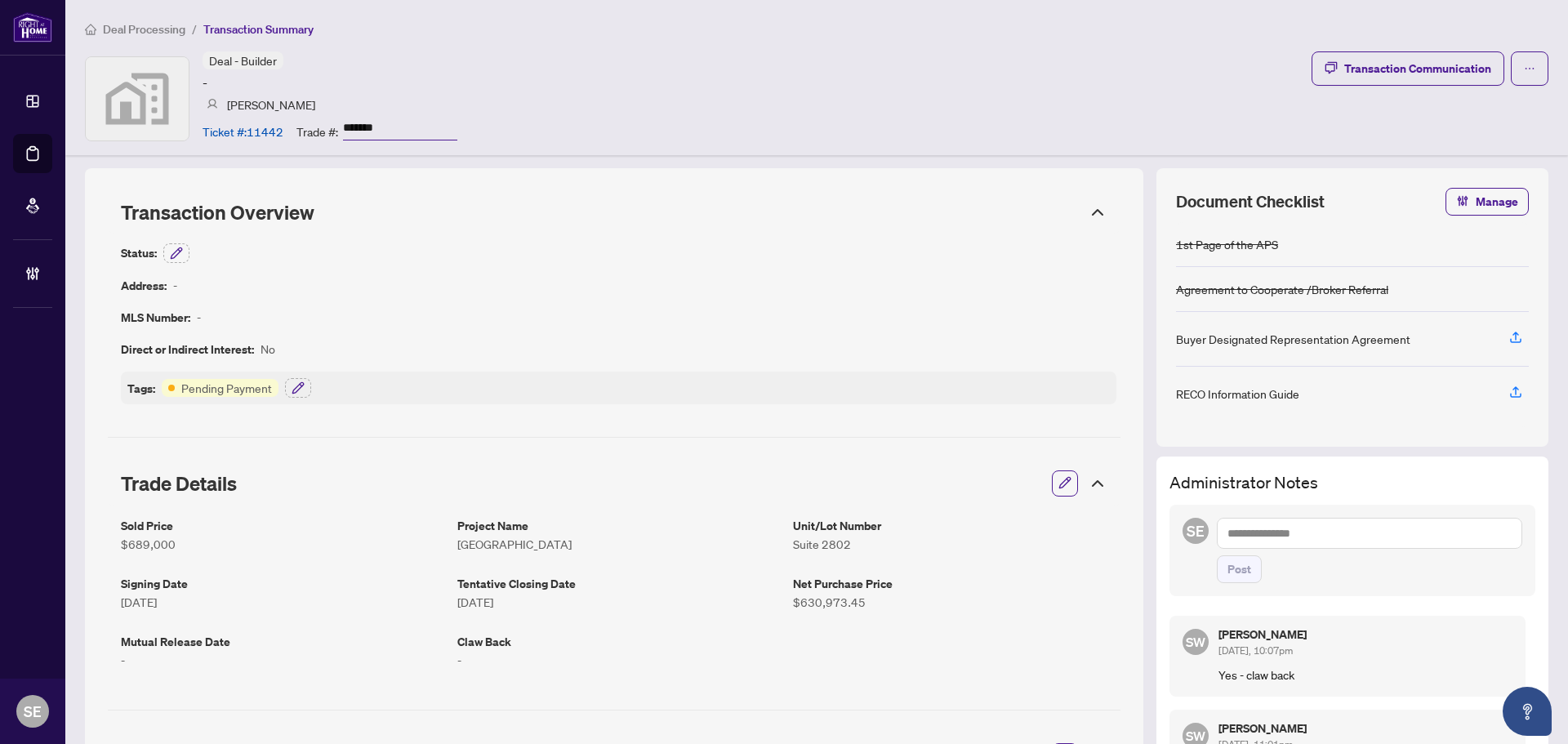
drag, startPoint x: 429, startPoint y: 132, endPoint x: 208, endPoint y: 129, distance: 221.0
click at [208, 129] on div "Ticket #: 11442 Trade #: *******" at bounding box center [330, 132] width 255 height 29
click at [904, 331] on div "Status: Address: - MLS Number: - Direct or Indirect Interest: No Tags: Pending …" at bounding box center [619, 323] width 995 height 161
drag, startPoint x: 351, startPoint y: 115, endPoint x: 36, endPoint y: 134, distance: 315.6
click at [205, 108] on div "Deal - Builder - [PERSON_NAME] Ticket #: 11442 Trade #: *******" at bounding box center [330, 99] width 255 height 94
